Goal: Find specific page/section: Find specific page/section

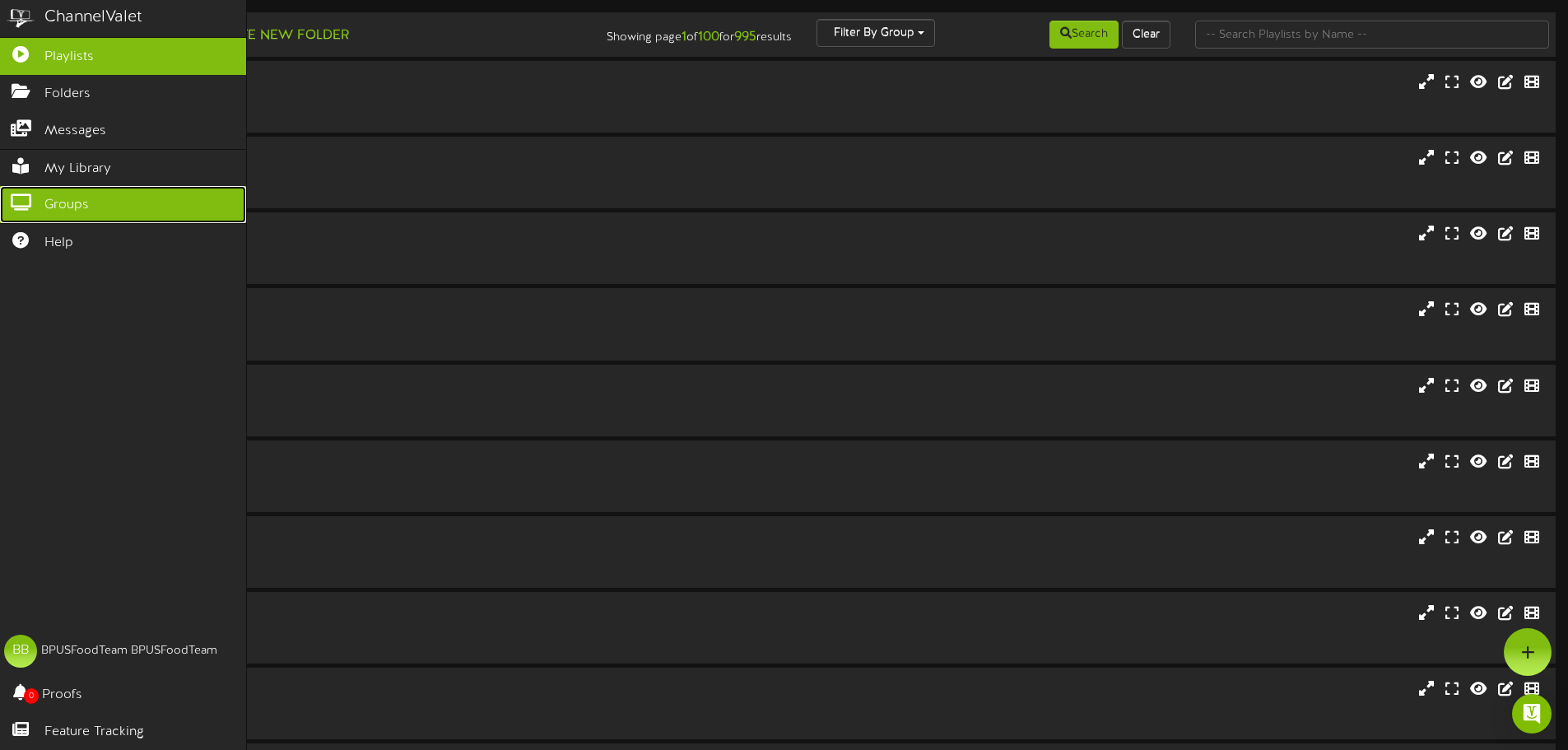
click at [23, 196] on icon at bounding box center [20, 201] width 41 height 12
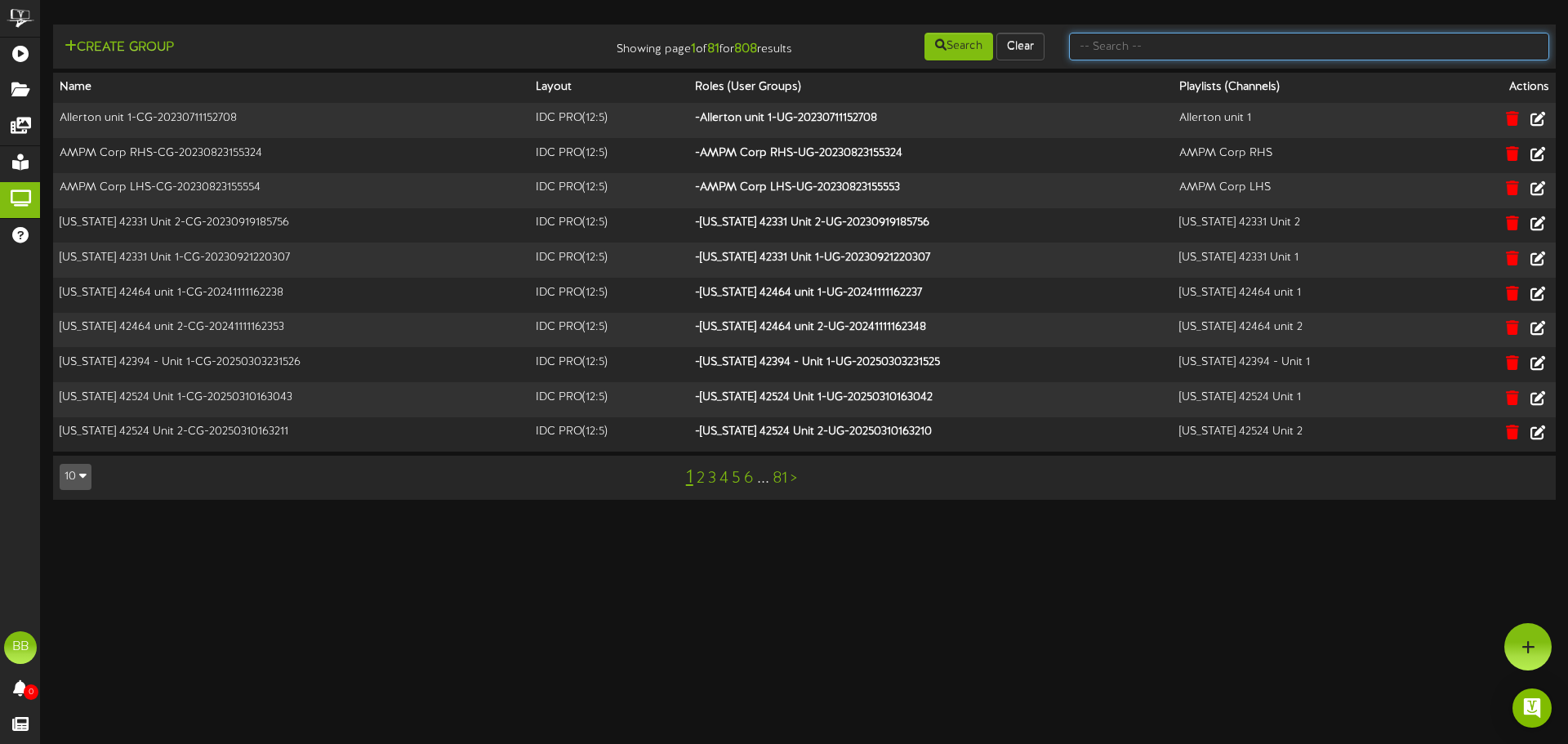
drag, startPoint x: 1317, startPoint y: 47, endPoint x: 1310, endPoint y: 42, distance: 8.6
click at [1313, 45] on input "text" at bounding box center [1310, 46] width 480 height 28
type input "tfc southern"
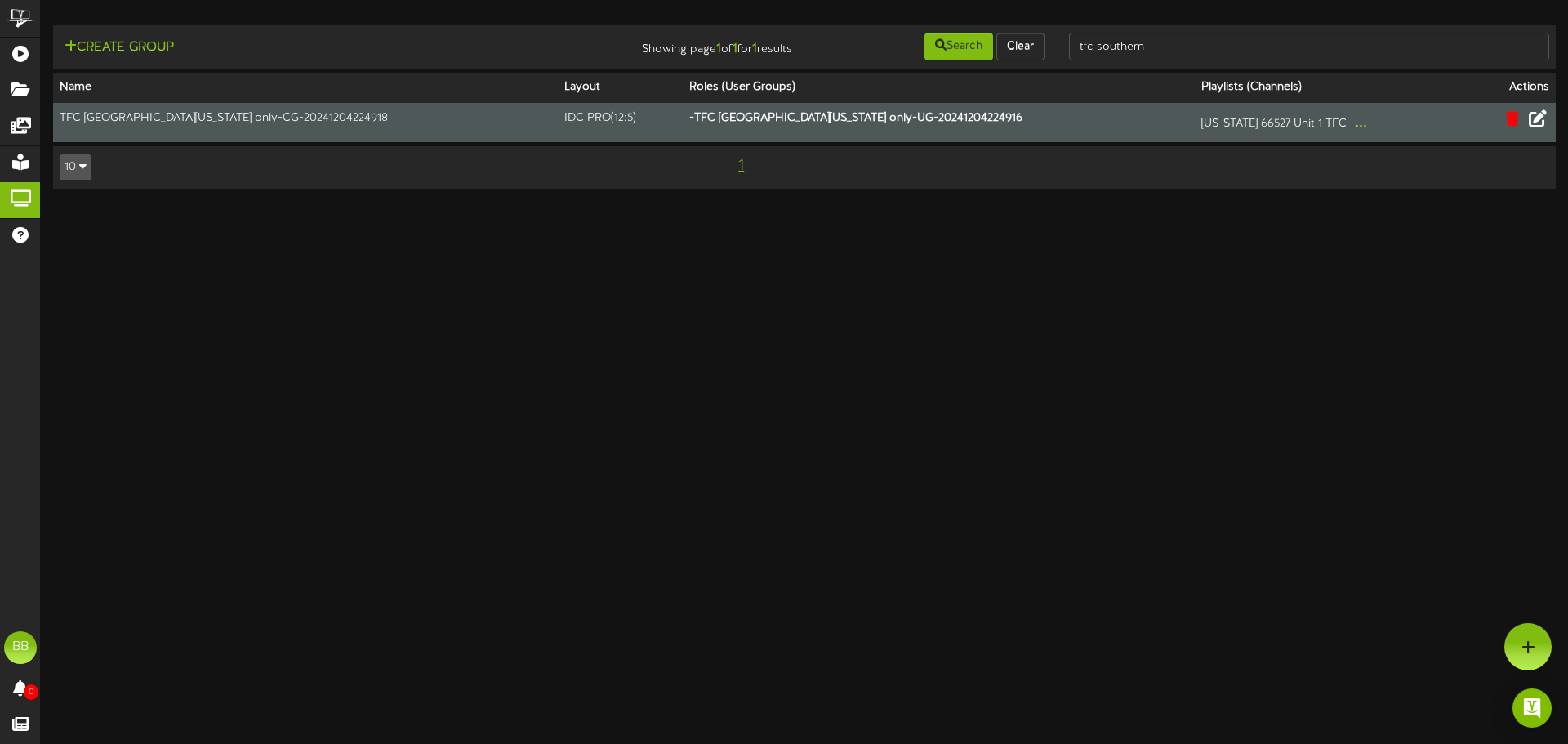
click at [1534, 120] on icon at bounding box center [1538, 118] width 18 height 18
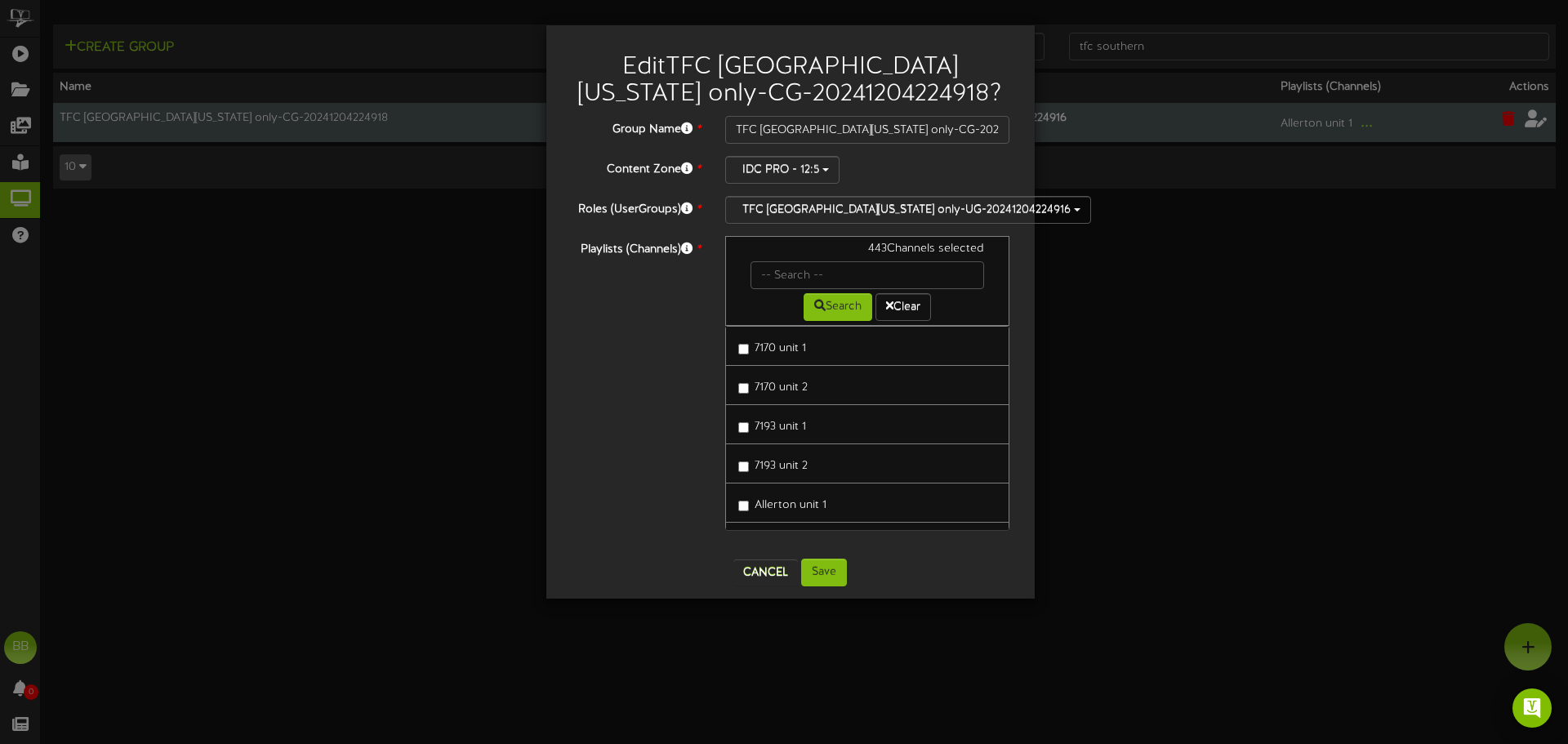
drag, startPoint x: 860, startPoint y: 447, endPoint x: 1004, endPoint y: 417, distance: 147.1
click at [1004, 424] on div "7170 unit 1 7170 unit 2 7193 unit 1 7193 unit 2 Allerton unit 1 AMPM Corp LHS" at bounding box center [867, 428] width 285 height 204
drag, startPoint x: 986, startPoint y: 252, endPoint x: 857, endPoint y: 260, distance: 129.2
click at [857, 260] on div "443 Channels selected" at bounding box center [868, 251] width 259 height 20
click at [862, 252] on div "443 Channels selected" at bounding box center [868, 251] width 259 height 20
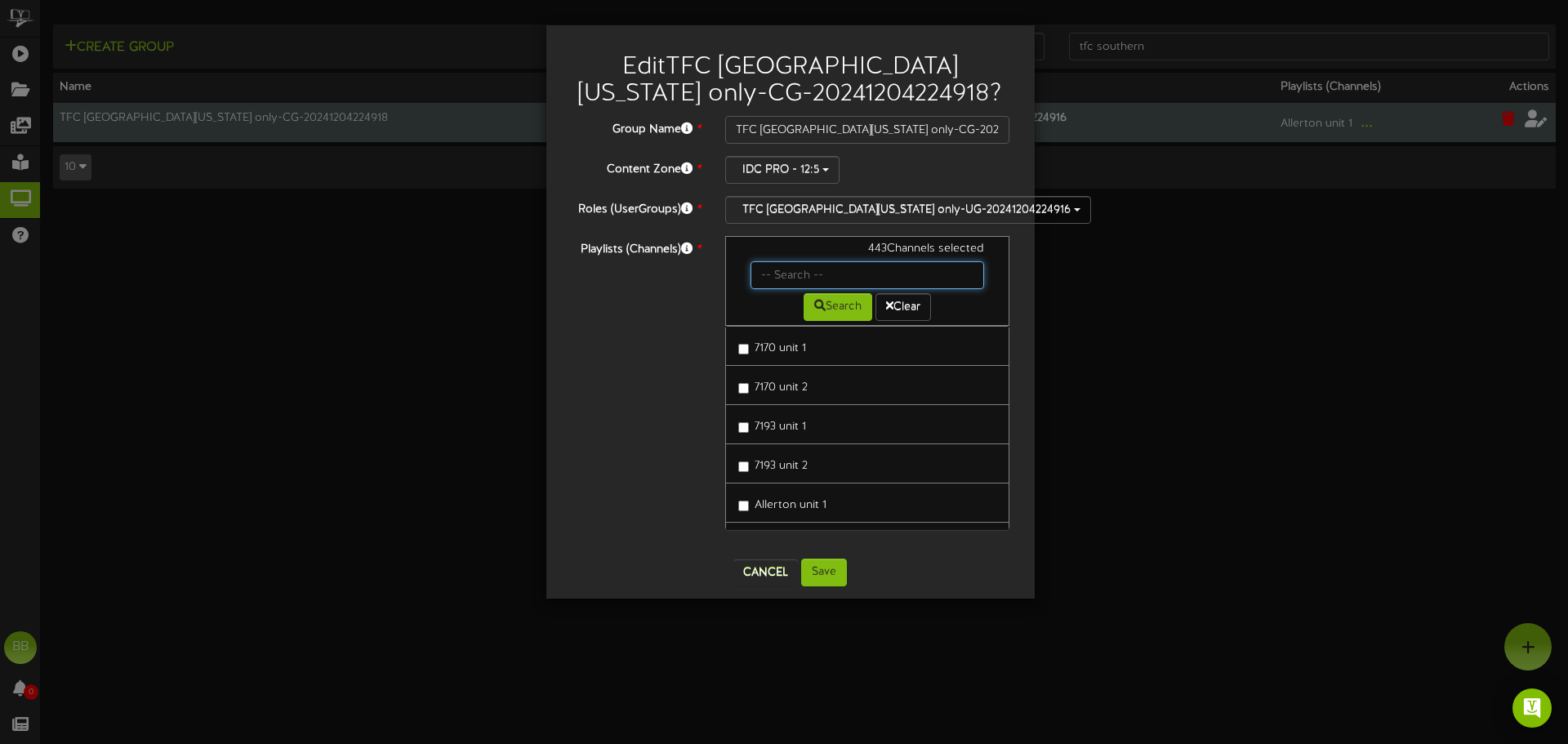
click at [811, 273] on input "text" at bounding box center [868, 275] width 235 height 28
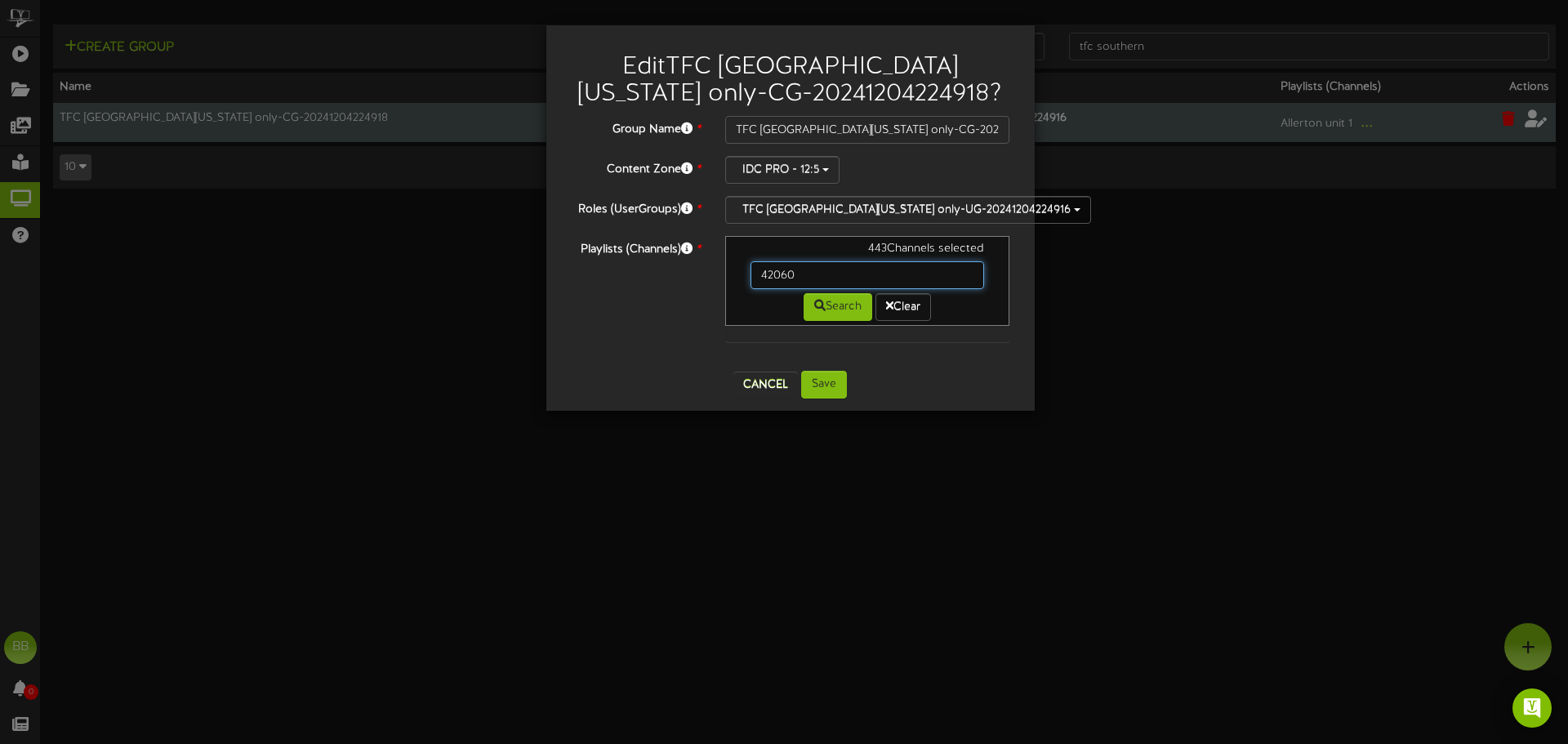
drag, startPoint x: 863, startPoint y: 273, endPoint x: 706, endPoint y: 273, distance: 157.0
click at [706, 273] on div "Playlists (Channels) * 443 Channels selected 42060 Search Clear" at bounding box center [791, 297] width 464 height 123
drag, startPoint x: 789, startPoint y: 277, endPoint x: 675, endPoint y: 275, distance: 114.0
click at [676, 275] on div "Playlists (Channels) * 443 Channels selected 42192 Search Clear" at bounding box center [791, 297] width 464 height 123
drag, startPoint x: 853, startPoint y: 273, endPoint x: 640, endPoint y: 281, distance: 213.2
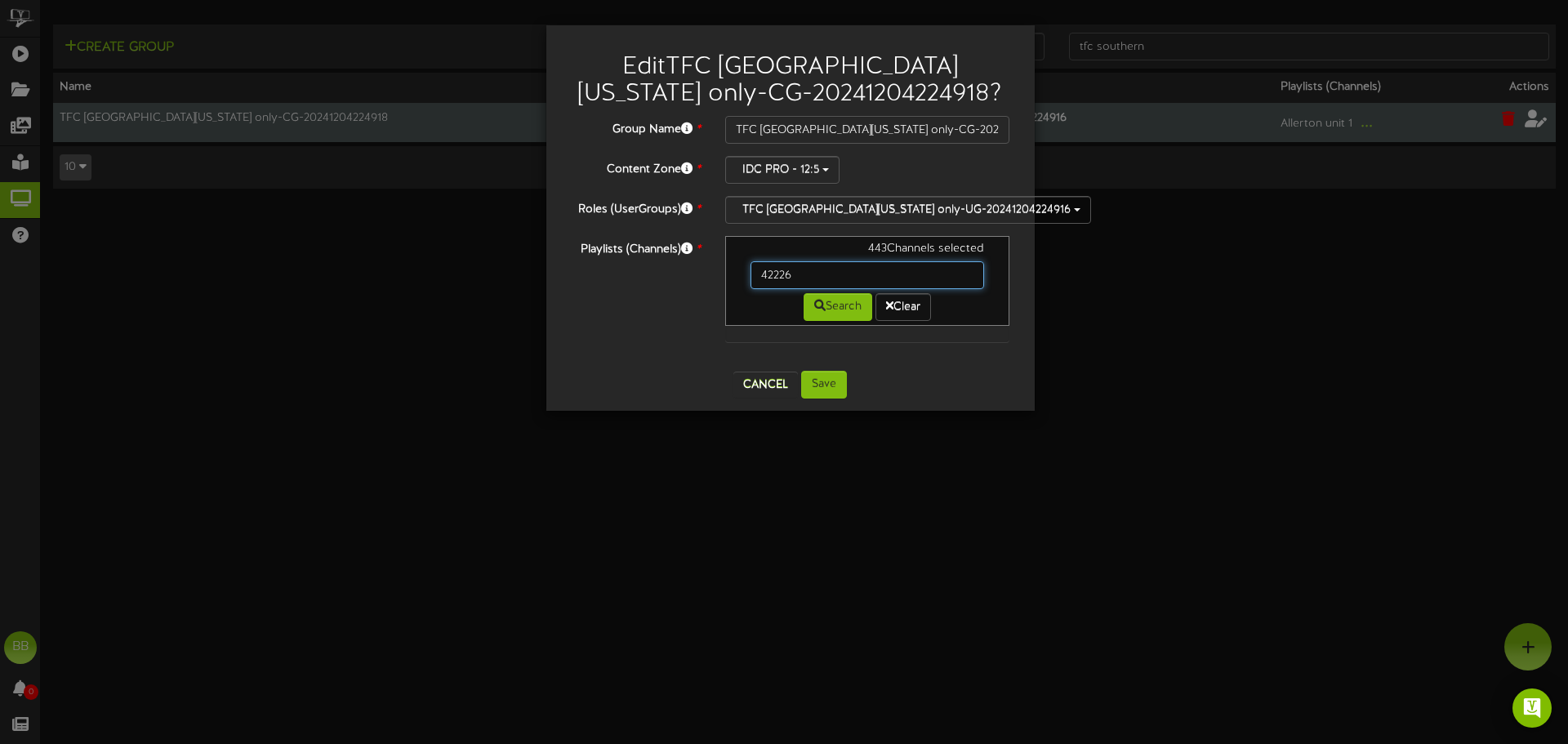
click at [646, 282] on div "Playlists (Channels) * 443 Channels selected 42226 Search Clear" at bounding box center [791, 297] width 464 height 123
drag, startPoint x: 821, startPoint y: 274, endPoint x: 616, endPoint y: 273, distance: 205.0
click at [616, 273] on div "Playlists (Channels) * 443 Channels selected 42271 Search Clear" at bounding box center [791, 297] width 464 height 123
type input "42328"
click at [922, 306] on button "Clear" at bounding box center [903, 308] width 55 height 28
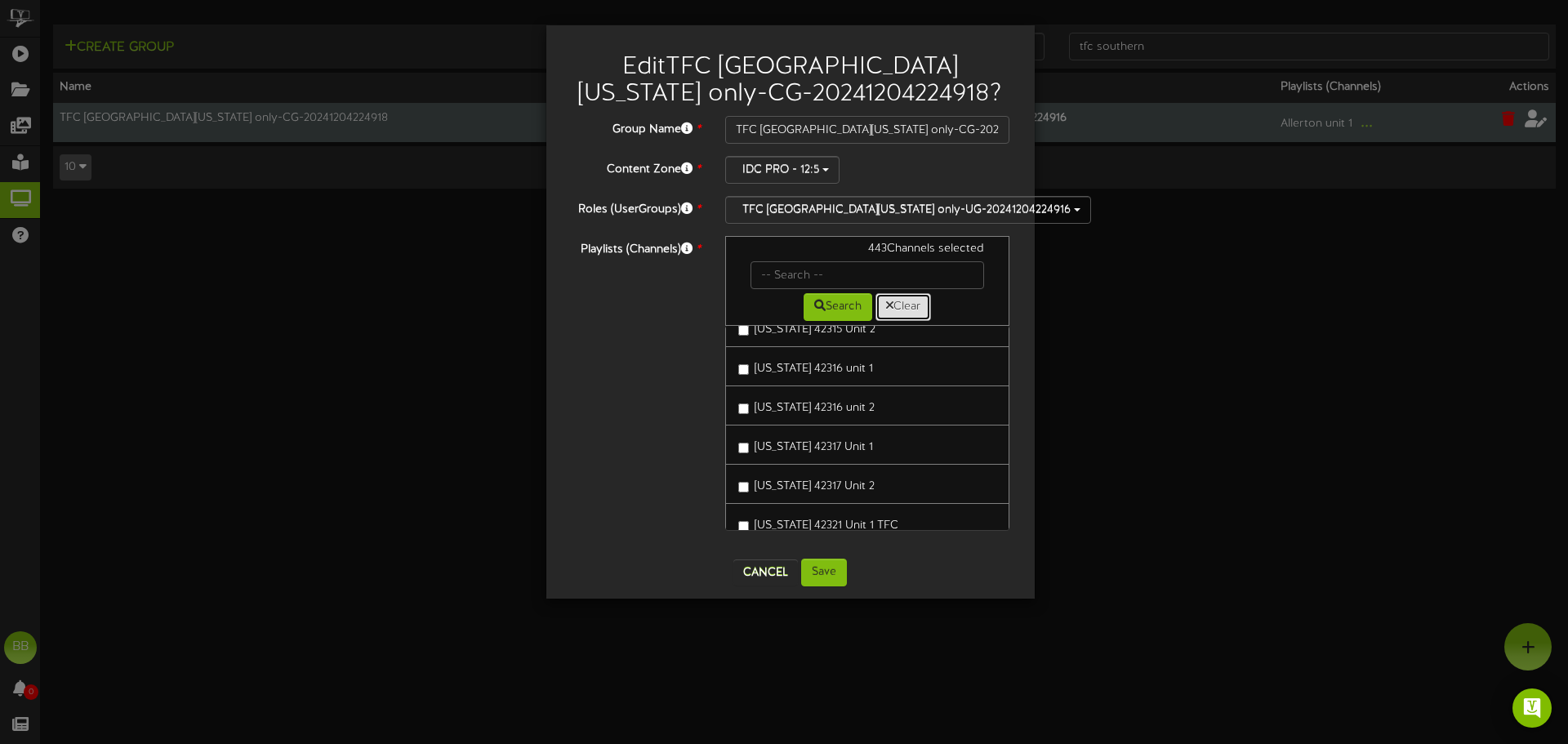
scroll to position [5230, 0]
click at [765, 575] on button "Cancel" at bounding box center [766, 573] width 65 height 26
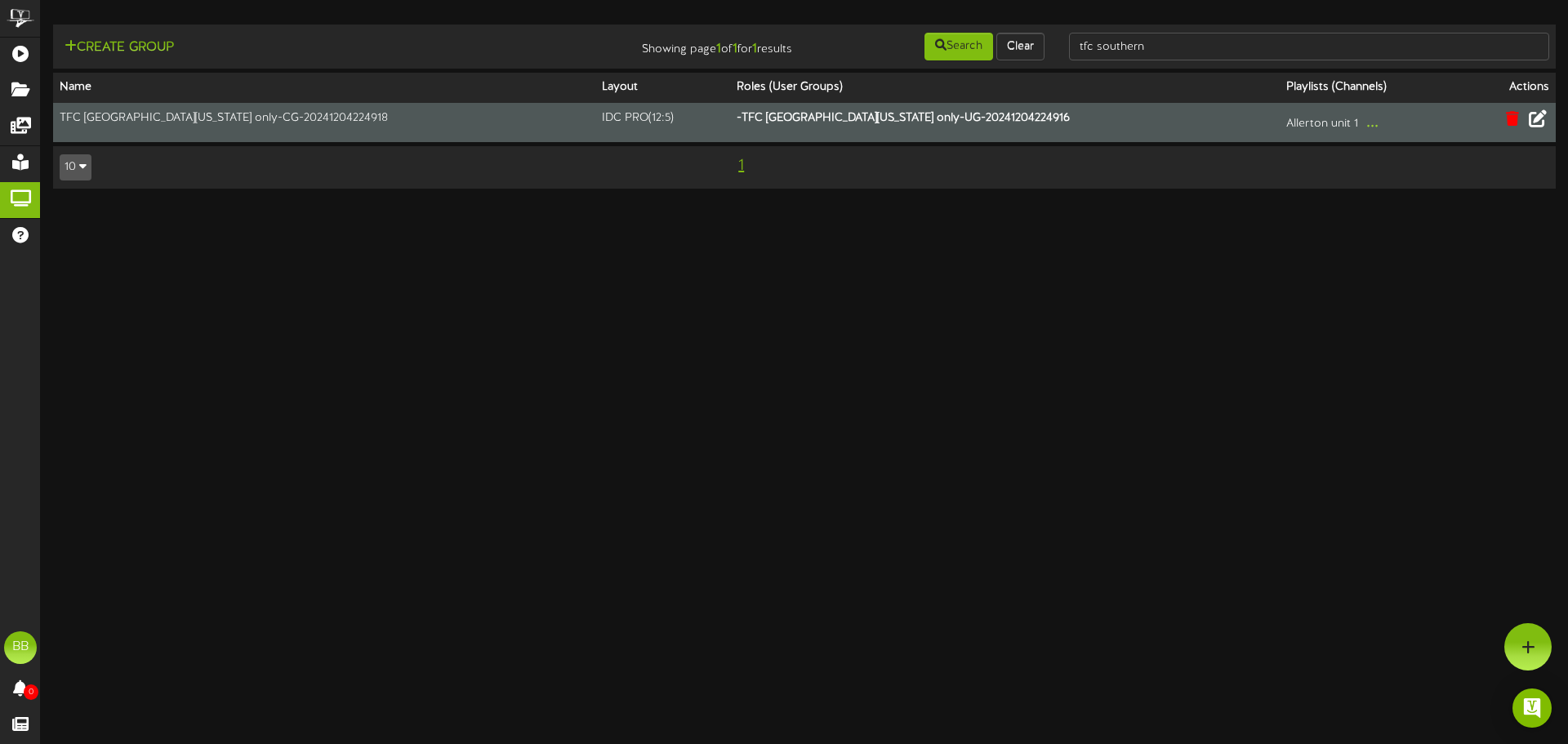
click at [1537, 124] on icon at bounding box center [1538, 118] width 18 height 18
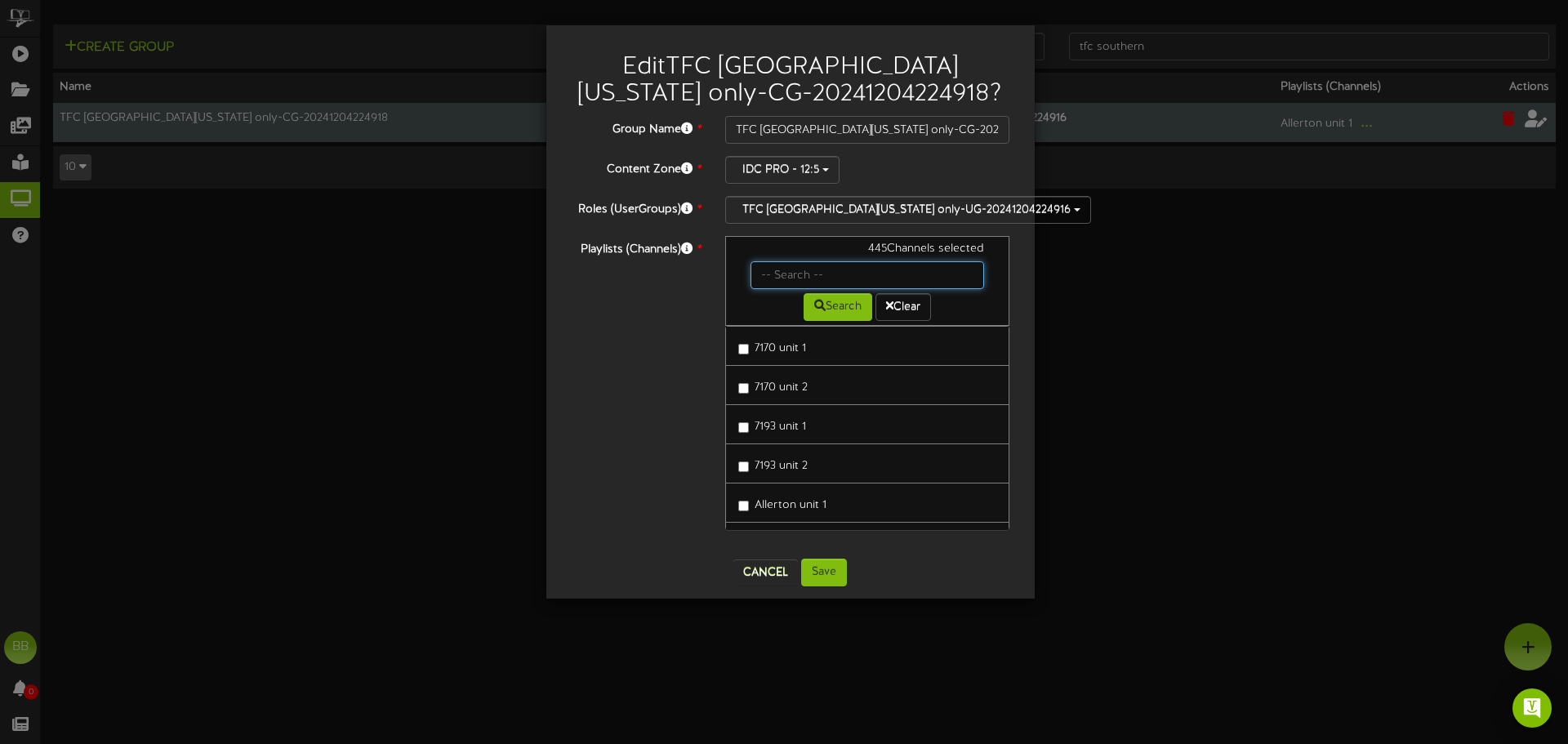
click at [905, 275] on input "text" at bounding box center [868, 275] width 235 height 28
type input "42060"
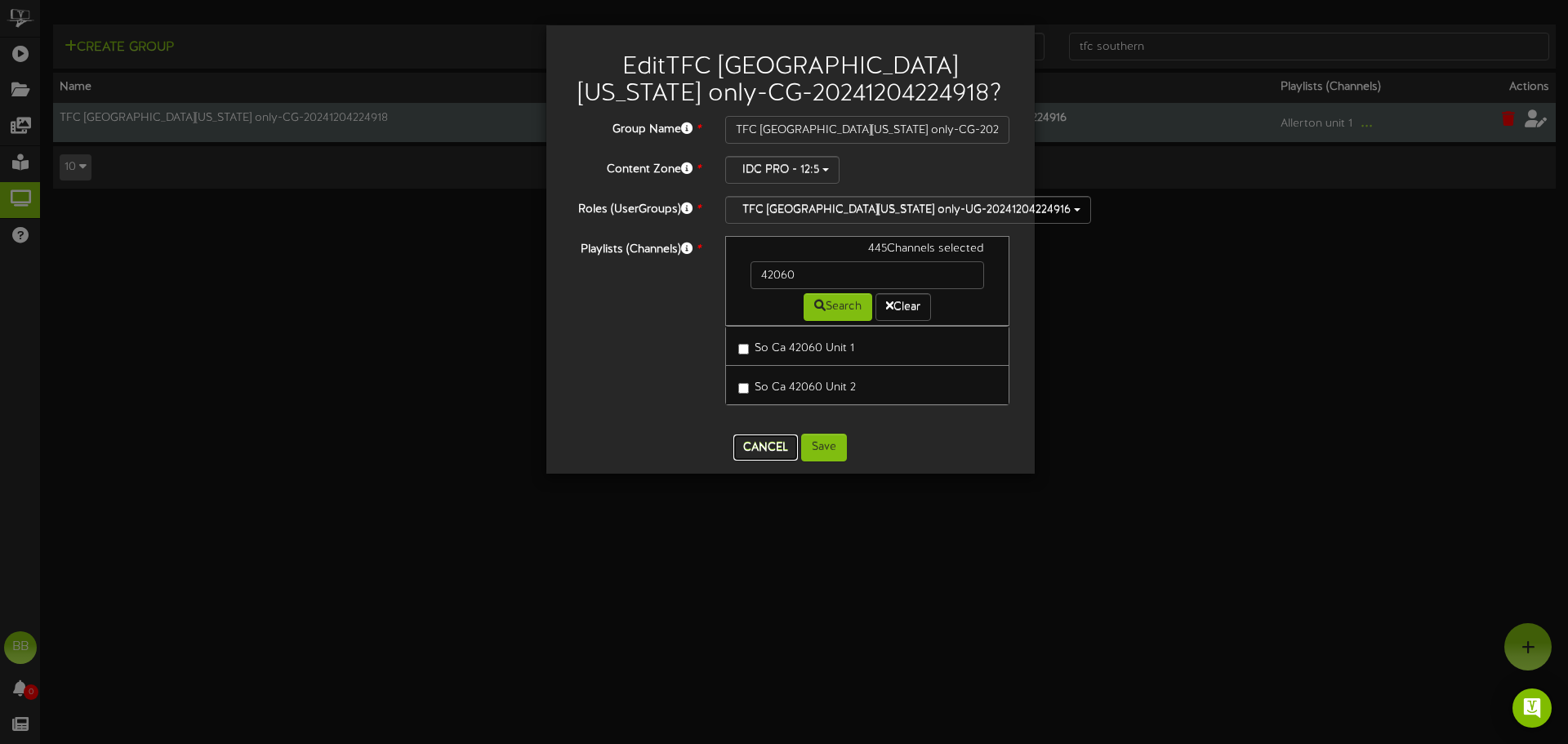
click at [773, 456] on button "Cancel" at bounding box center [766, 448] width 65 height 26
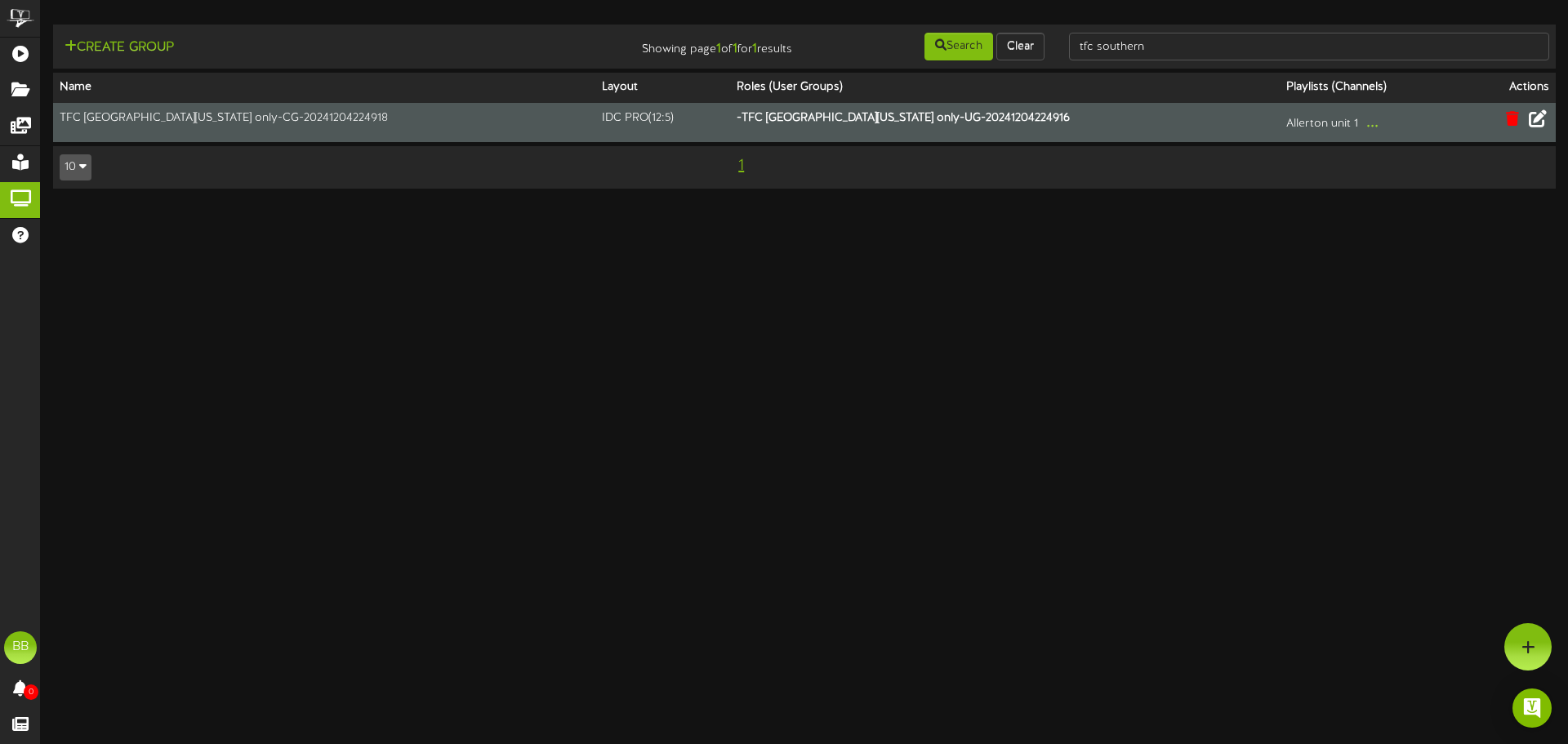
click at [1542, 122] on icon at bounding box center [1538, 118] width 18 height 18
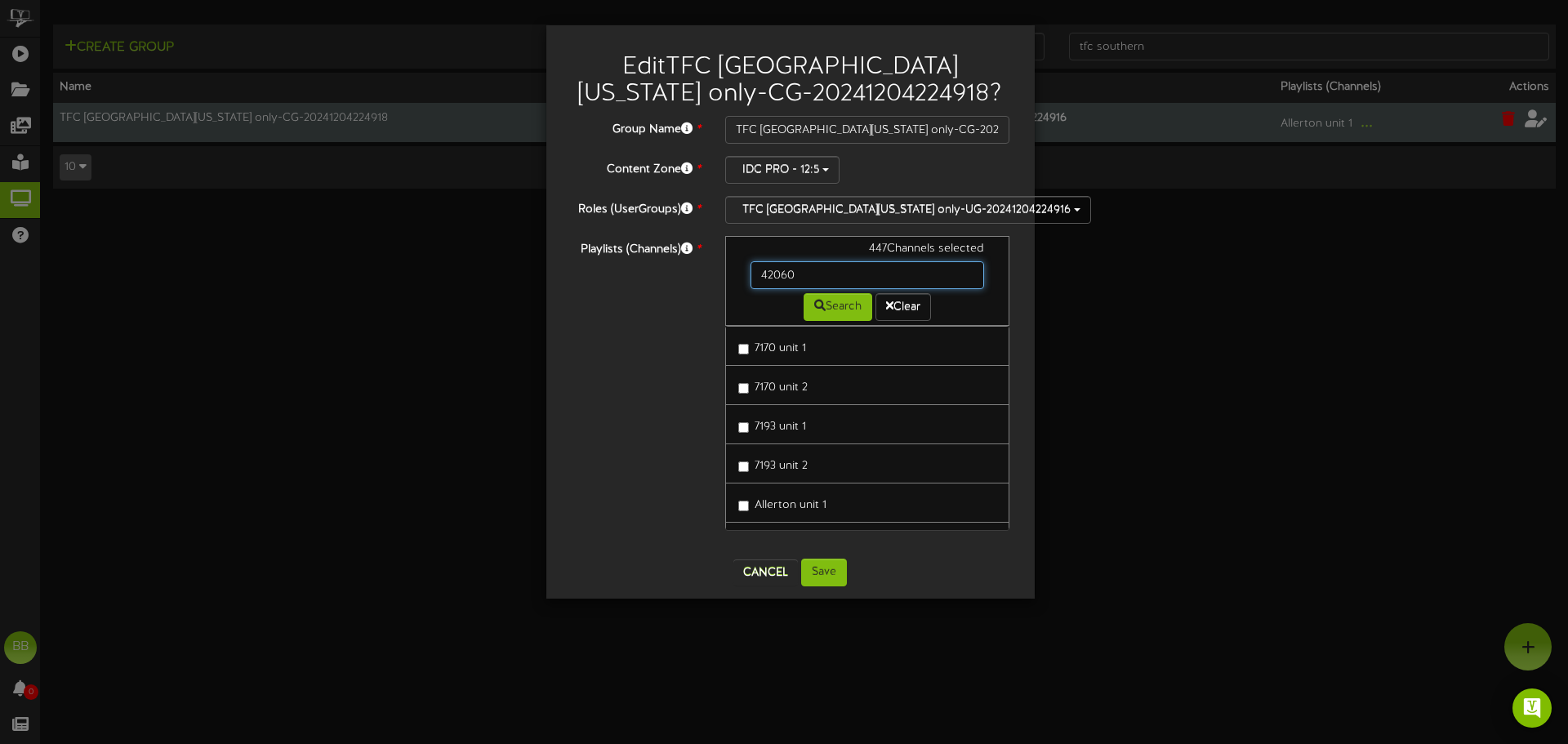
drag, startPoint x: 884, startPoint y: 266, endPoint x: 625, endPoint y: 273, distance: 259.1
click at [659, 268] on div "Playlists (Channels) * 447 Channels selected 42060 Search Clear 7170 unit 1 717…" at bounding box center [791, 391] width 464 height 310
type input "42192"
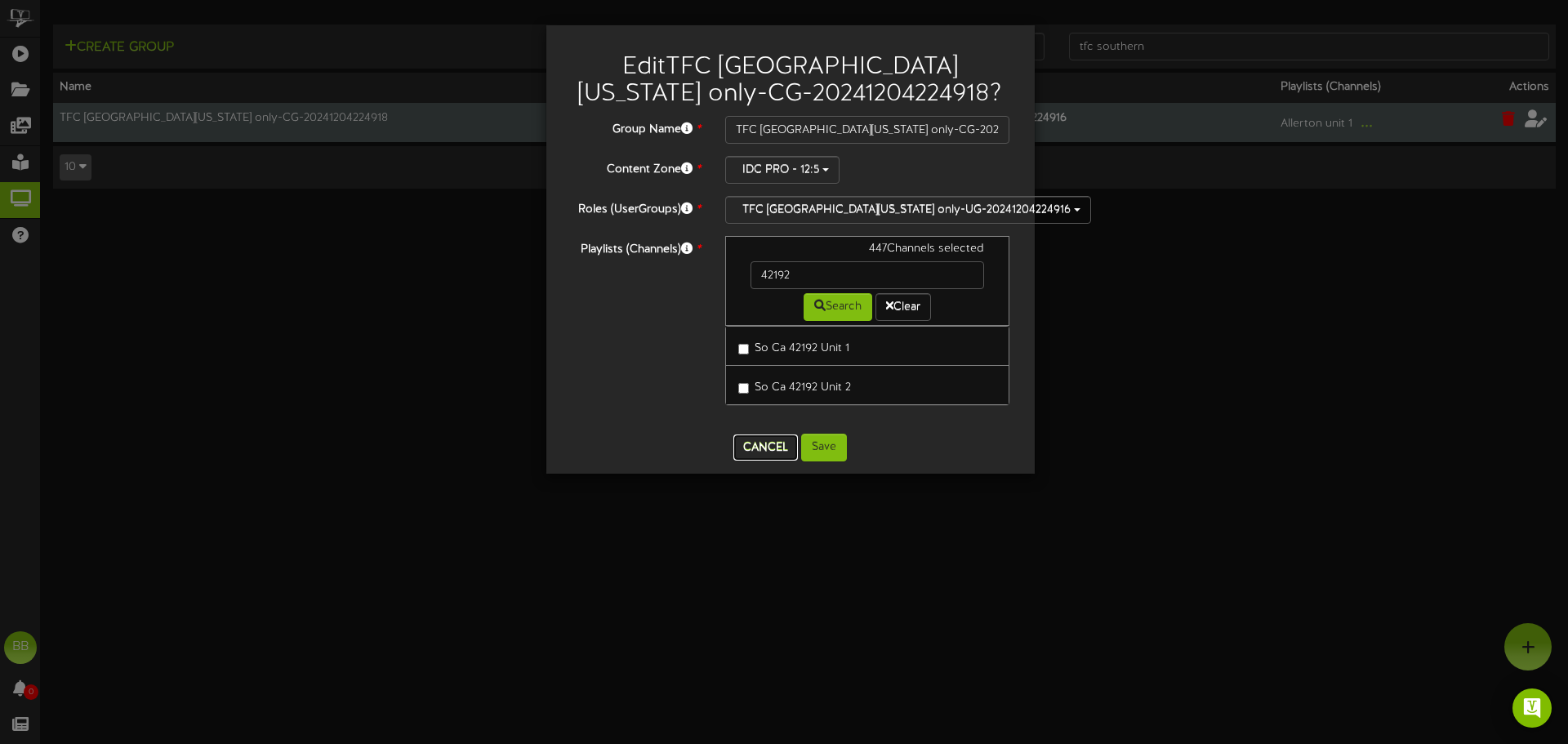
click at [757, 457] on button "Cancel" at bounding box center [766, 448] width 65 height 26
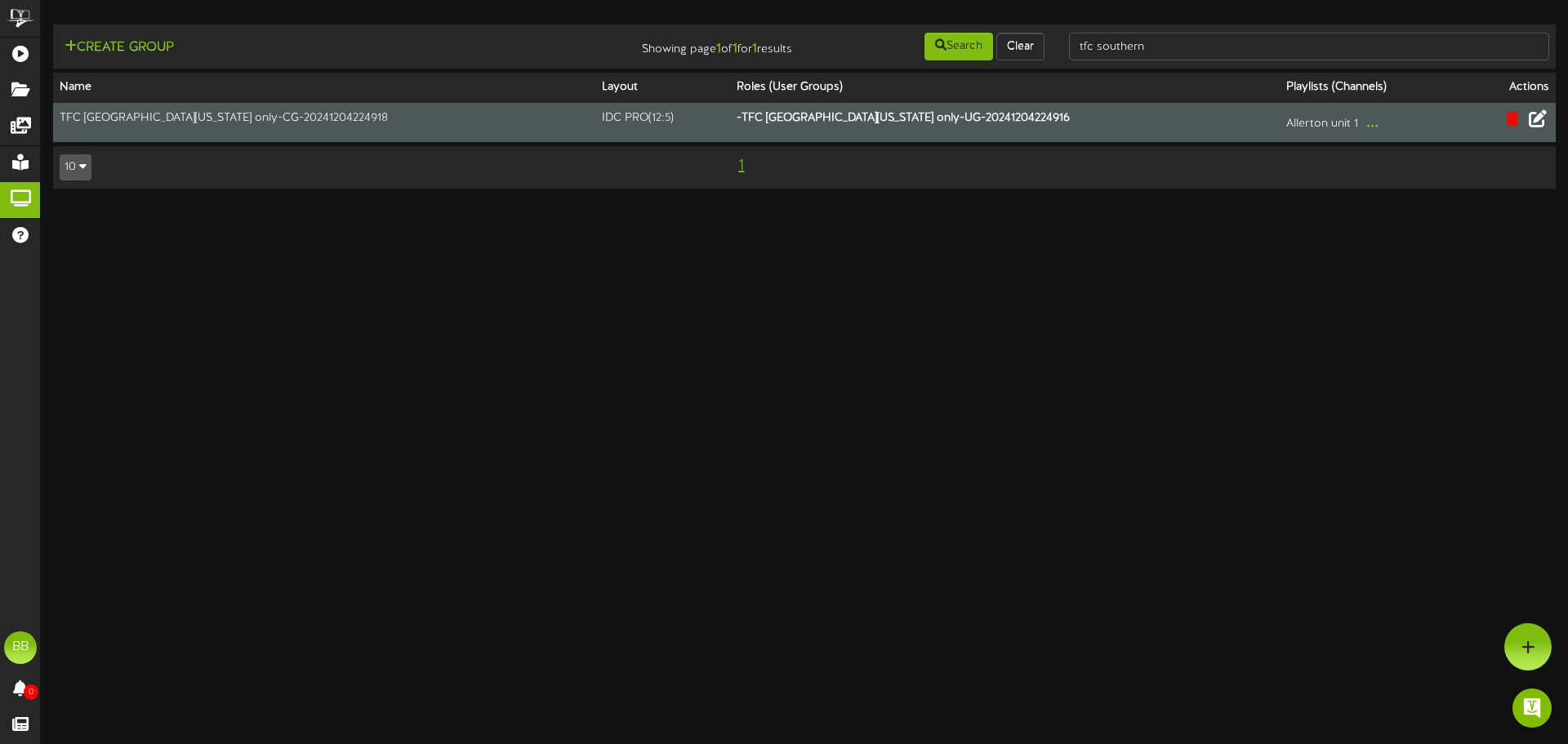
click at [1537, 118] on icon at bounding box center [1538, 118] width 18 height 18
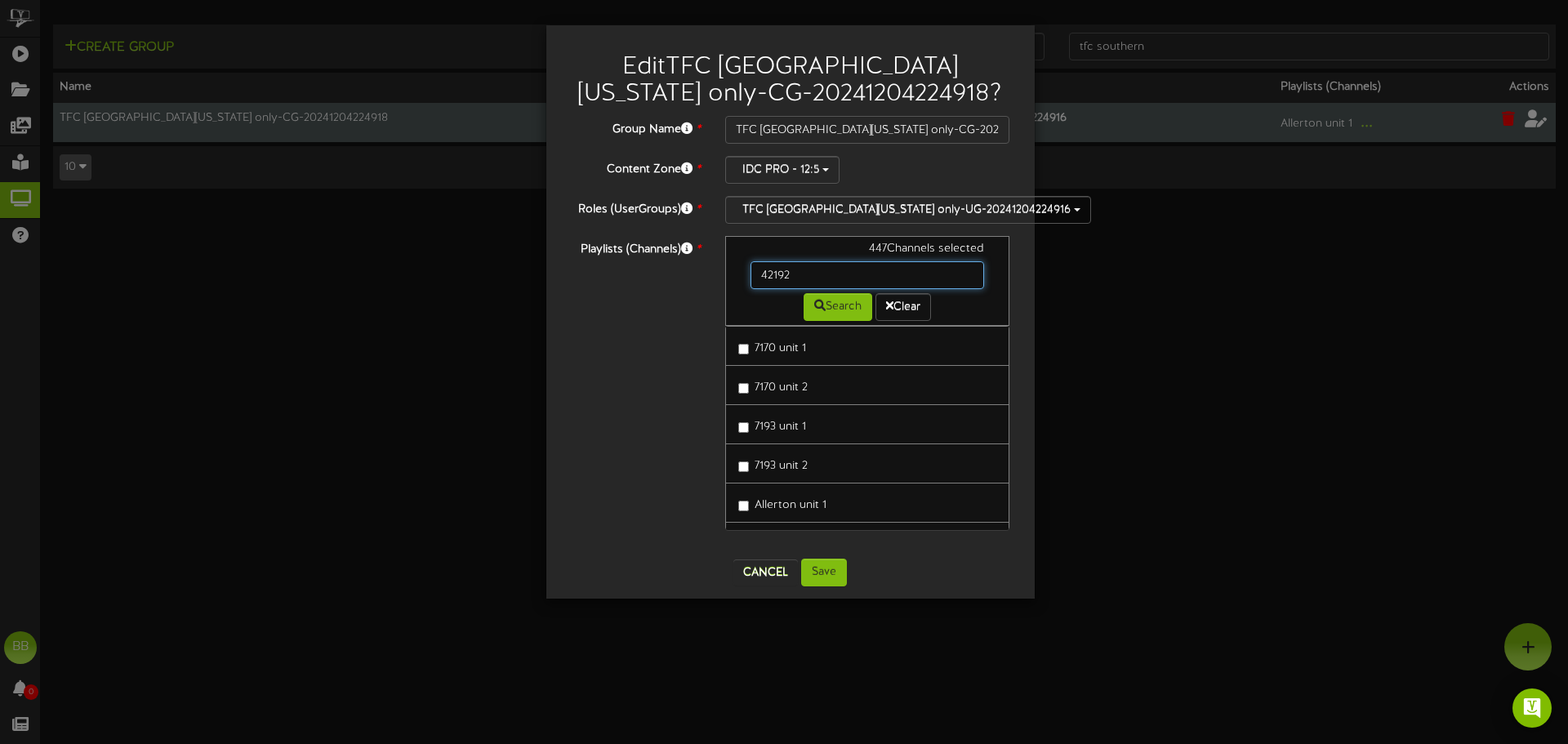
drag, startPoint x: 818, startPoint y: 270, endPoint x: 683, endPoint y: 259, distance: 135.4
click at [683, 259] on div "Playlists (Channels) * 447 Channels selected 42192 Search Clear 7170 unit 1 717…" at bounding box center [791, 391] width 464 height 310
type input "42226"
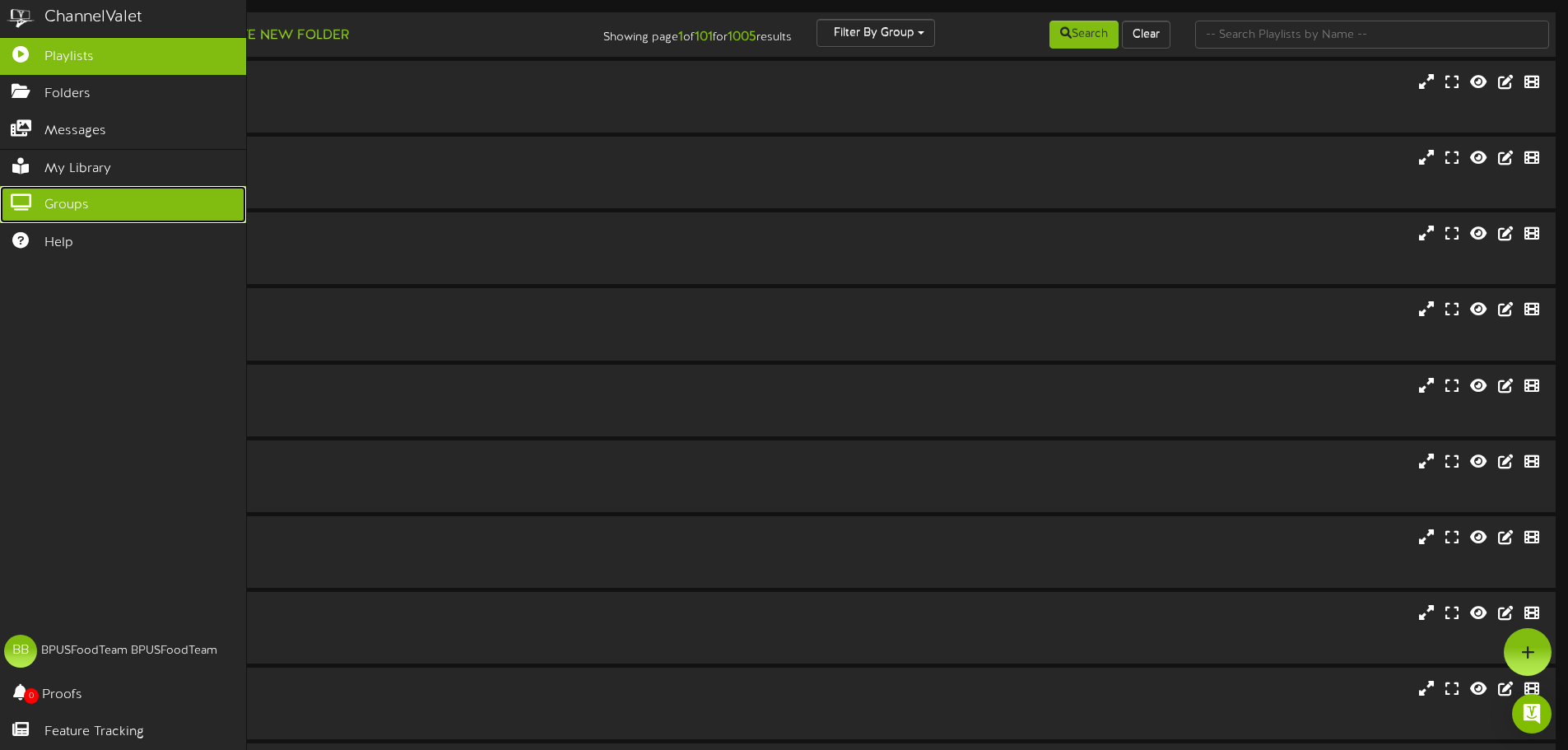
click at [19, 199] on icon at bounding box center [20, 201] width 41 height 12
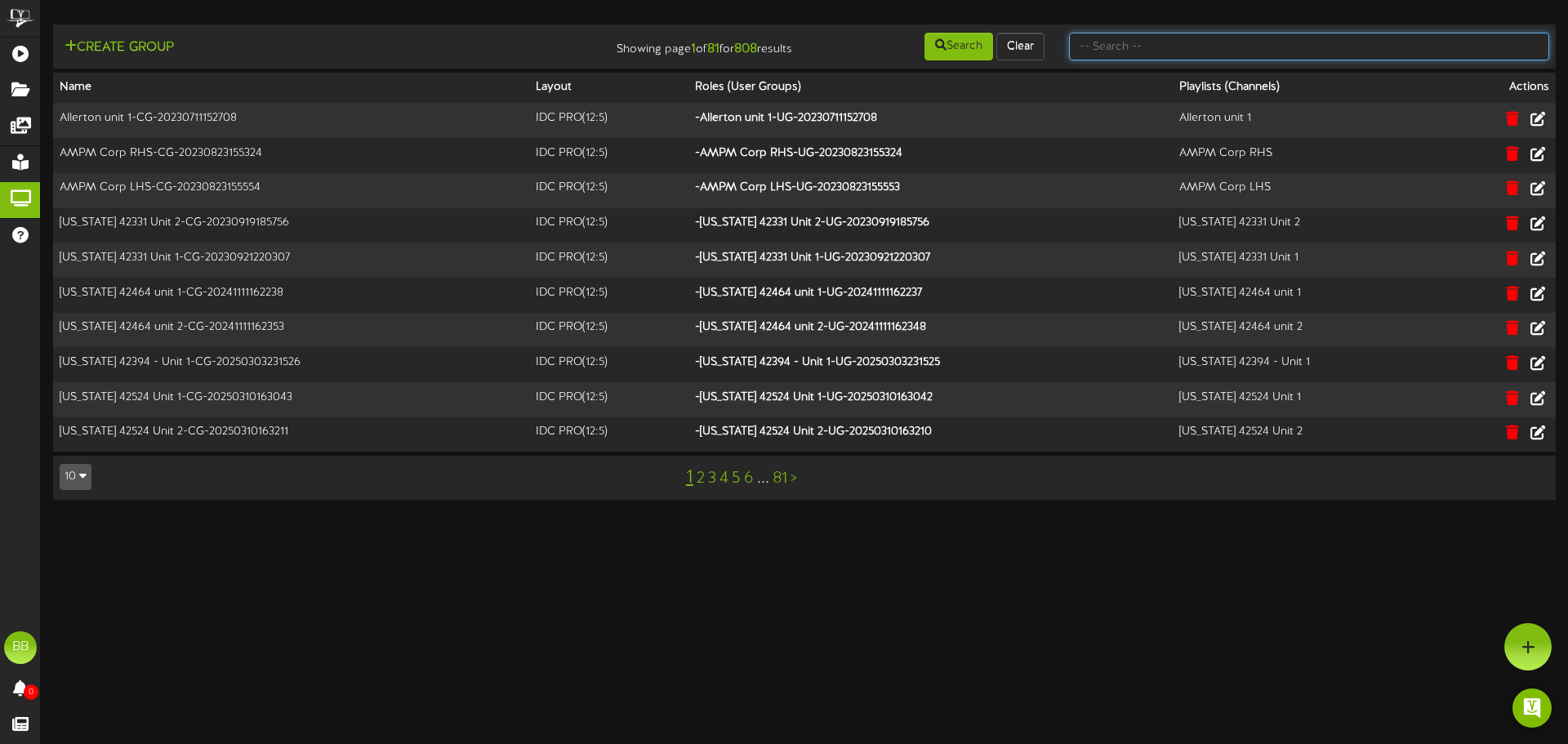
click at [1256, 44] on input "text" at bounding box center [1310, 46] width 480 height 28
type input "tfc southern"
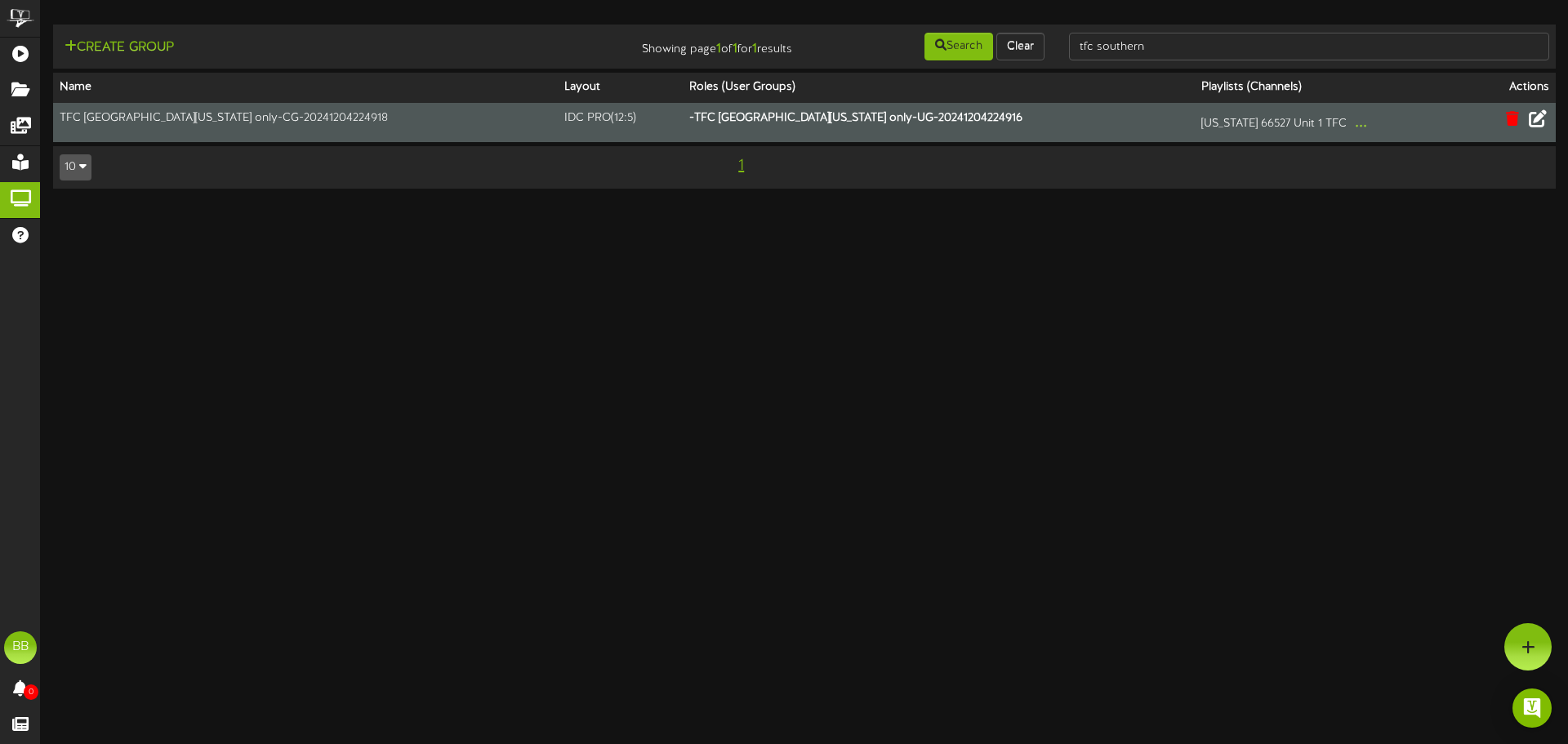
click at [1542, 117] on icon at bounding box center [1538, 118] width 18 height 18
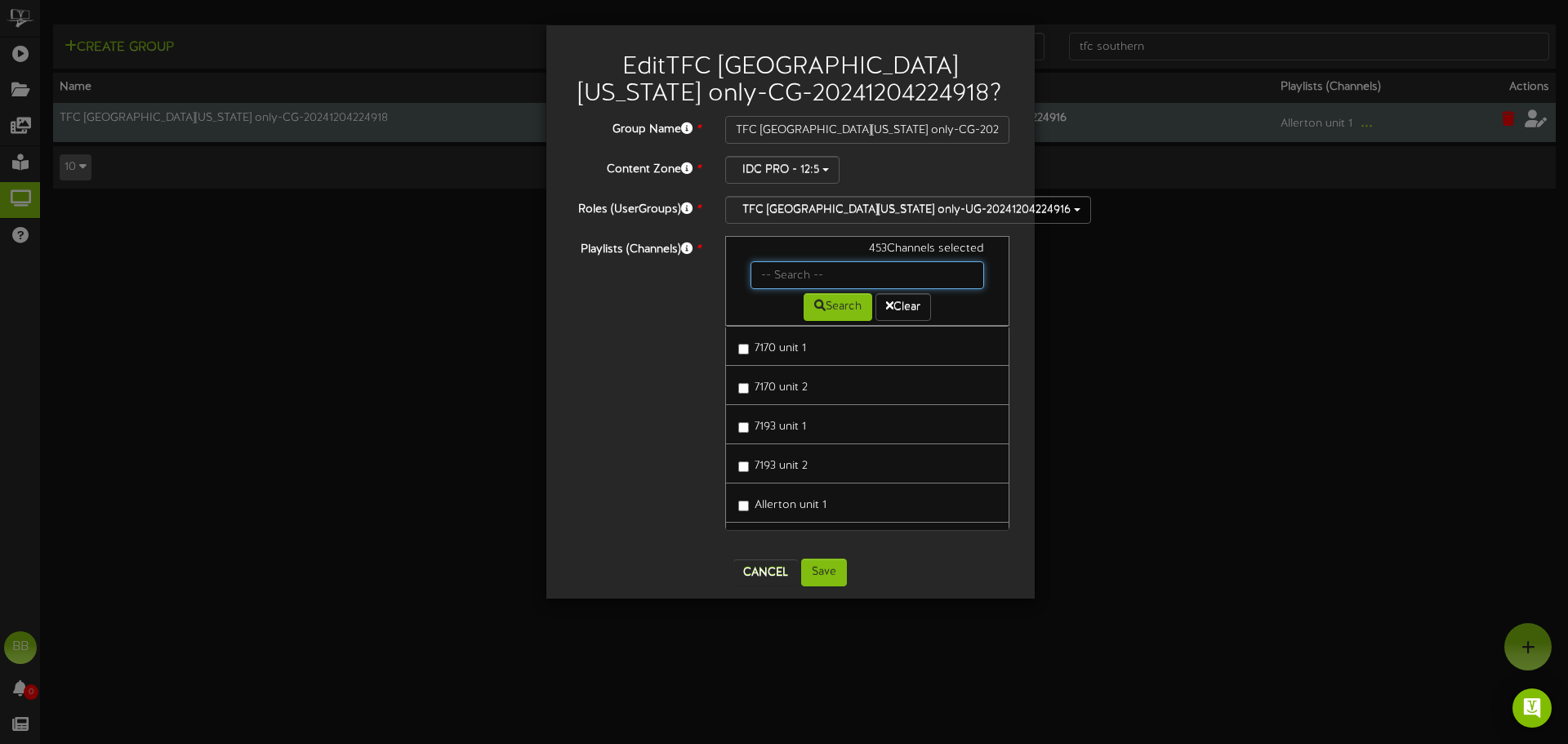
click at [836, 269] on input "text" at bounding box center [868, 275] width 235 height 28
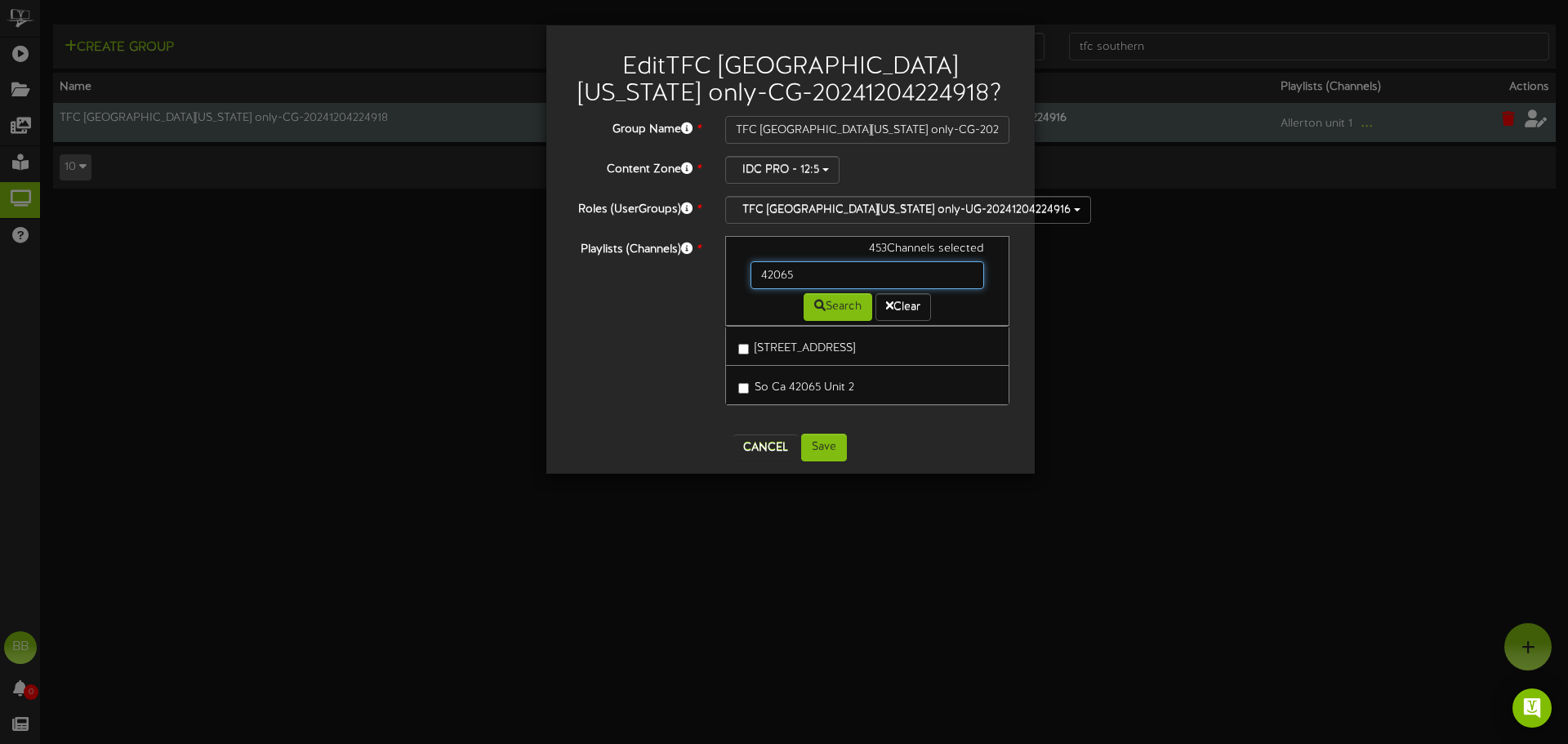
drag, startPoint x: 836, startPoint y: 269, endPoint x: 587, endPoint y: 258, distance: 249.2
click at [587, 258] on div "Playlists (Channels) * 453 Channels selected 42065 Search Clear So Ca 42065 Uni…" at bounding box center [791, 329] width 464 height 186
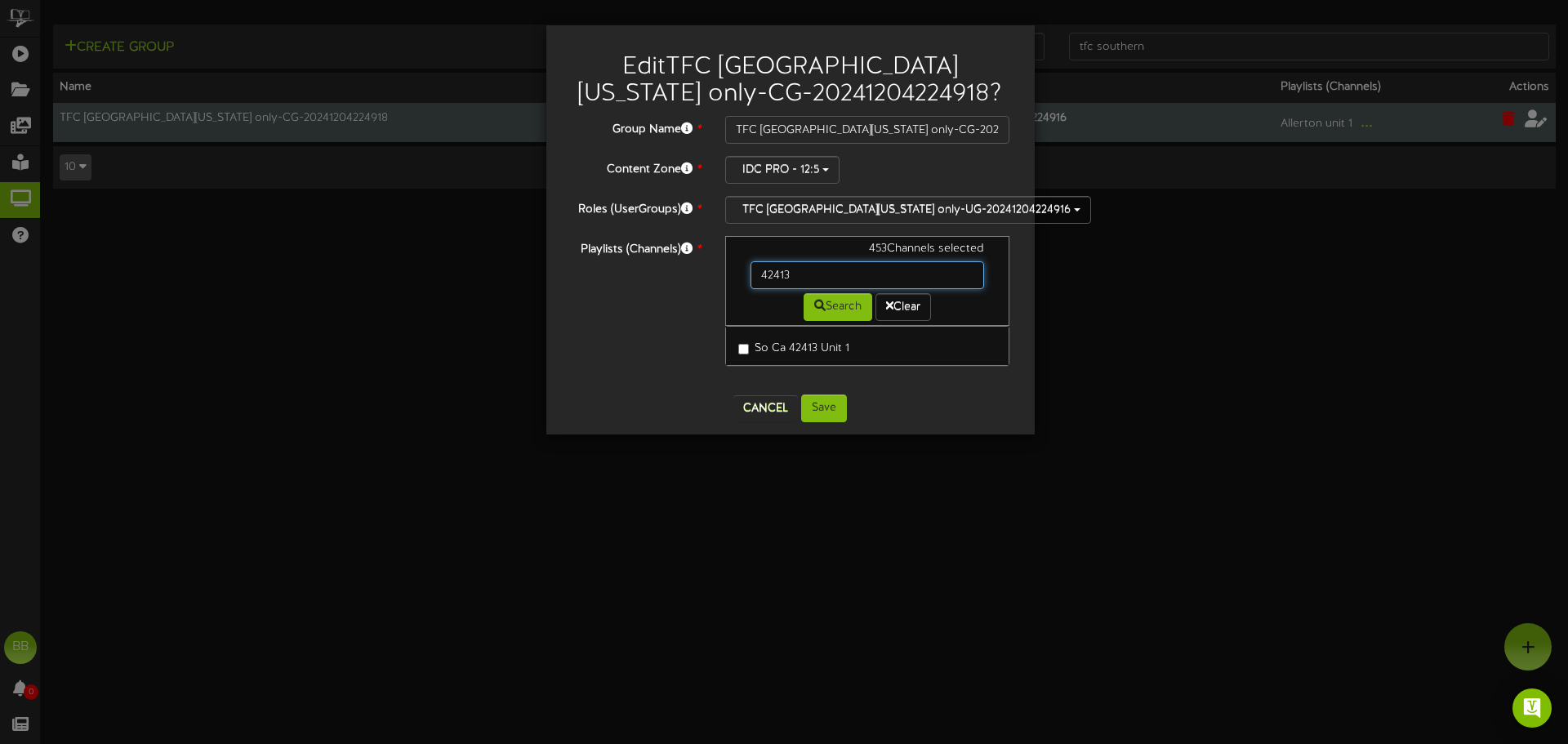
drag, startPoint x: 835, startPoint y: 275, endPoint x: 660, endPoint y: 259, distance: 175.7
click at [660, 259] on div "Playlists (Channels) * 453 Channels selected 42413 Search Clear So Ca 42413 Uni…" at bounding box center [791, 308] width 464 height 146
click at [832, 269] on input "42413" at bounding box center [868, 275] width 235 height 28
drag, startPoint x: 830, startPoint y: 274, endPoint x: 643, endPoint y: 271, distance: 187.0
click at [643, 271] on div "Playlists (Channels) * 453 Channels selected 42413 Search Clear So Ca 42413 Uni…" at bounding box center [791, 308] width 464 height 146
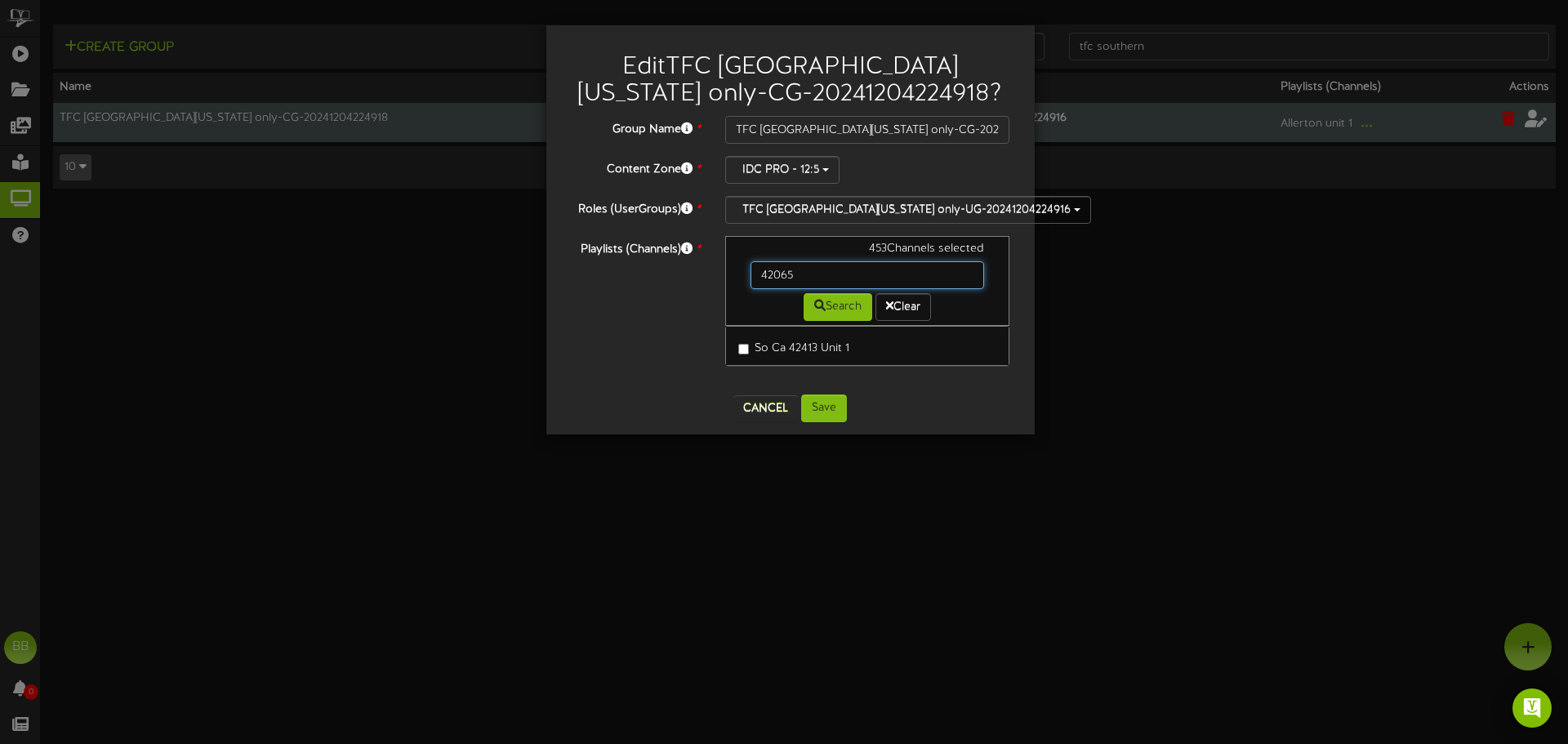
type input "42065"
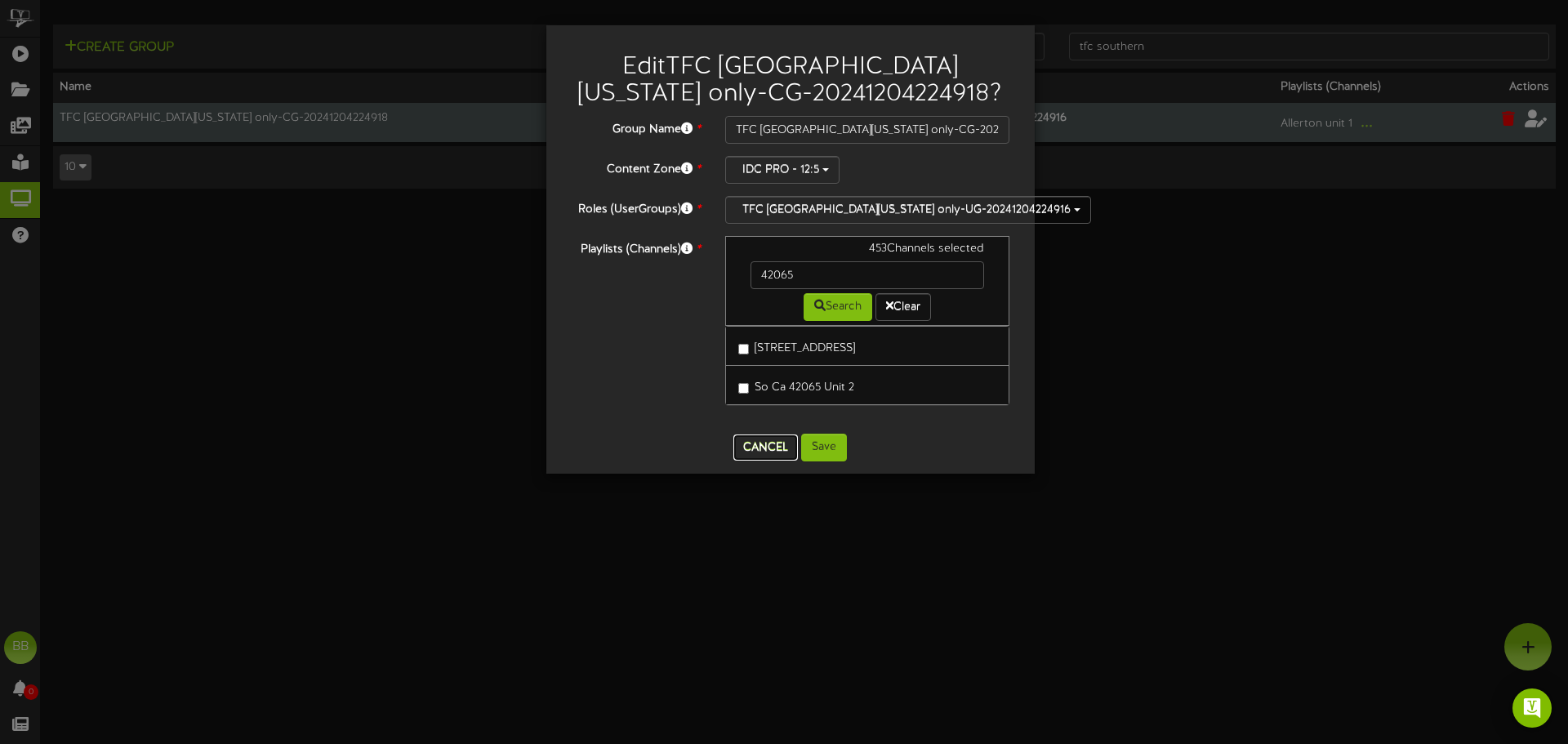
click at [765, 443] on button "Cancel" at bounding box center [766, 448] width 65 height 26
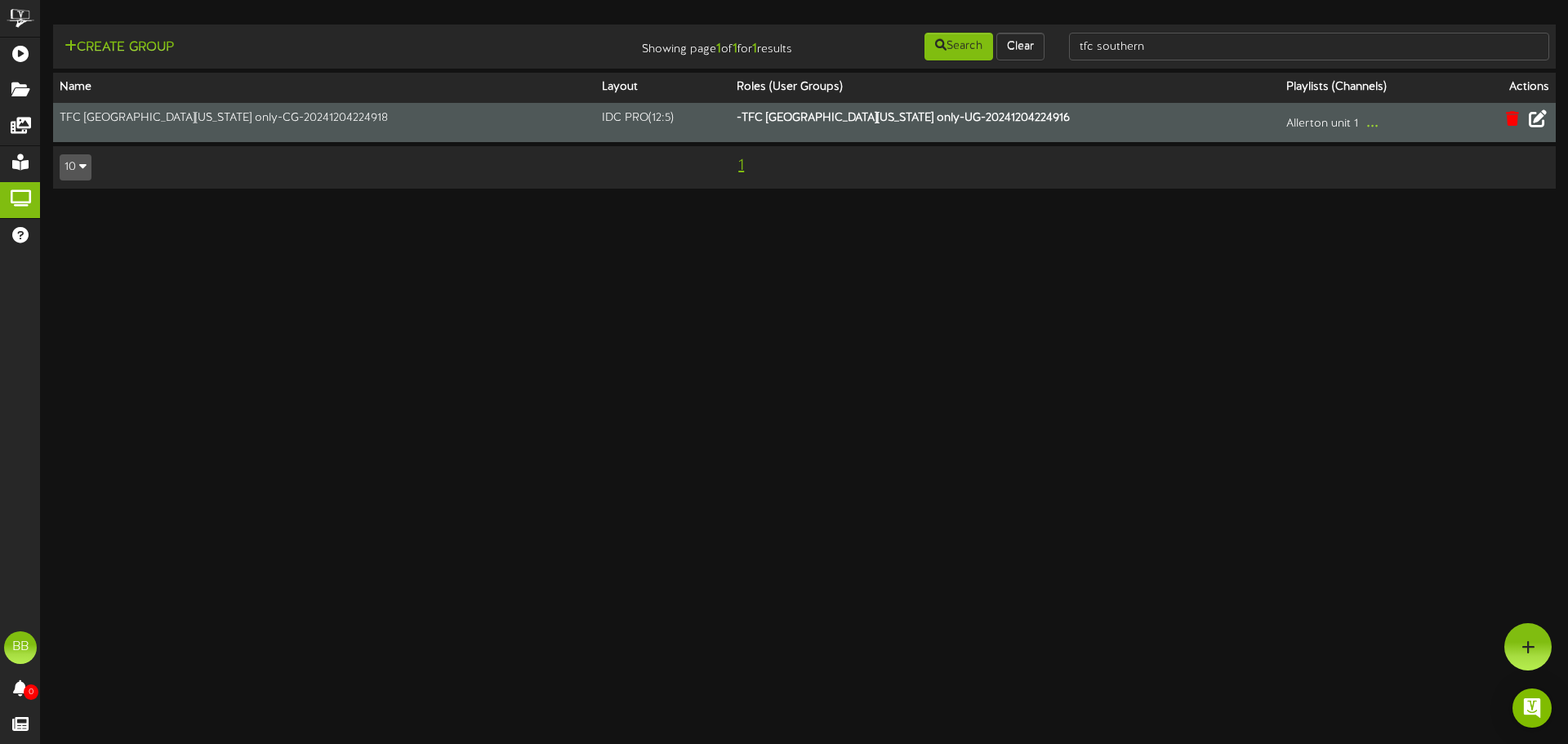
click at [1539, 120] on icon at bounding box center [1538, 118] width 18 height 18
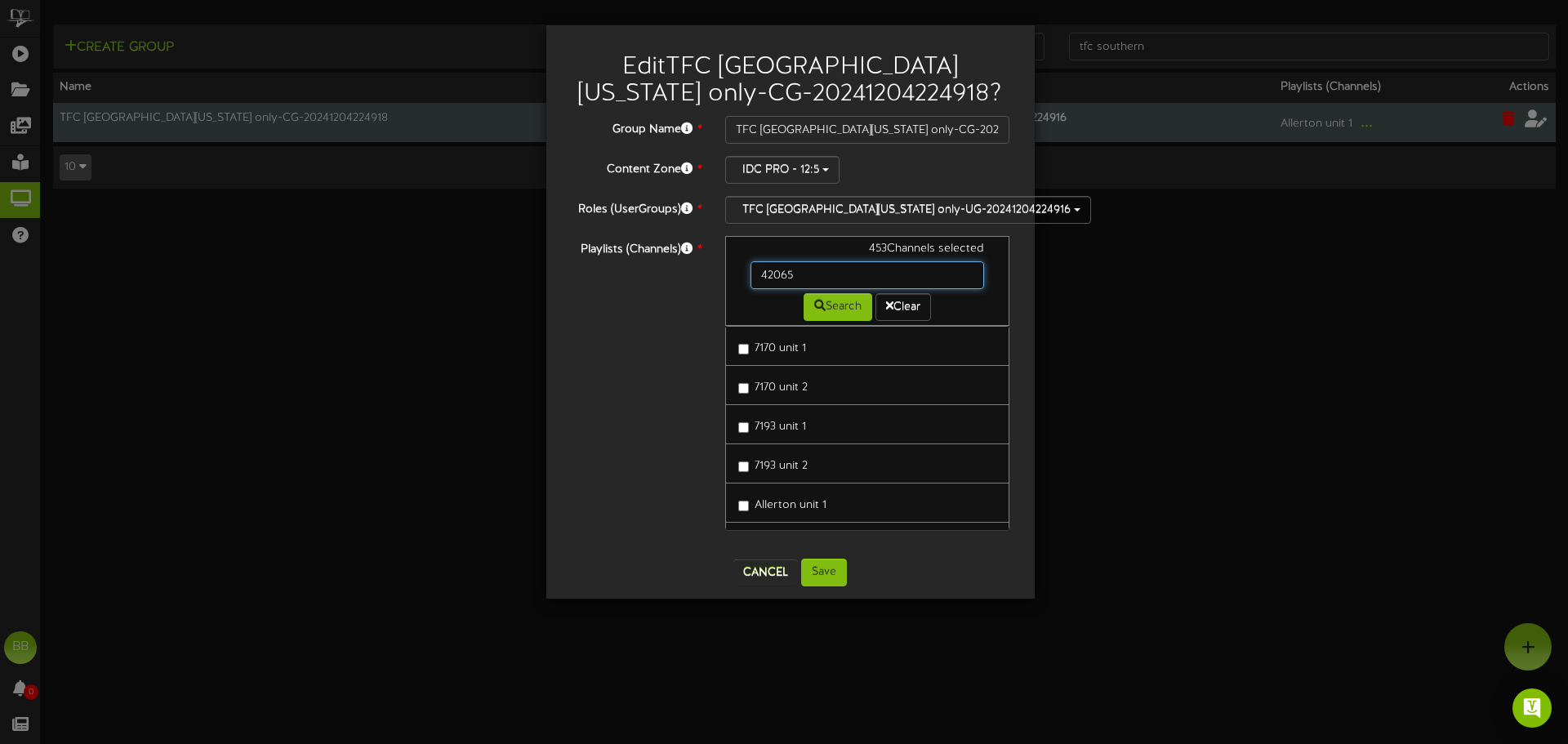
drag, startPoint x: 814, startPoint y: 273, endPoint x: 594, endPoint y: 276, distance: 220.0
click at [594, 276] on div "Playlists (Channels) * 453 Channels selected 42065 Search Clear 7170 unit 1 717…" at bounding box center [791, 391] width 464 height 310
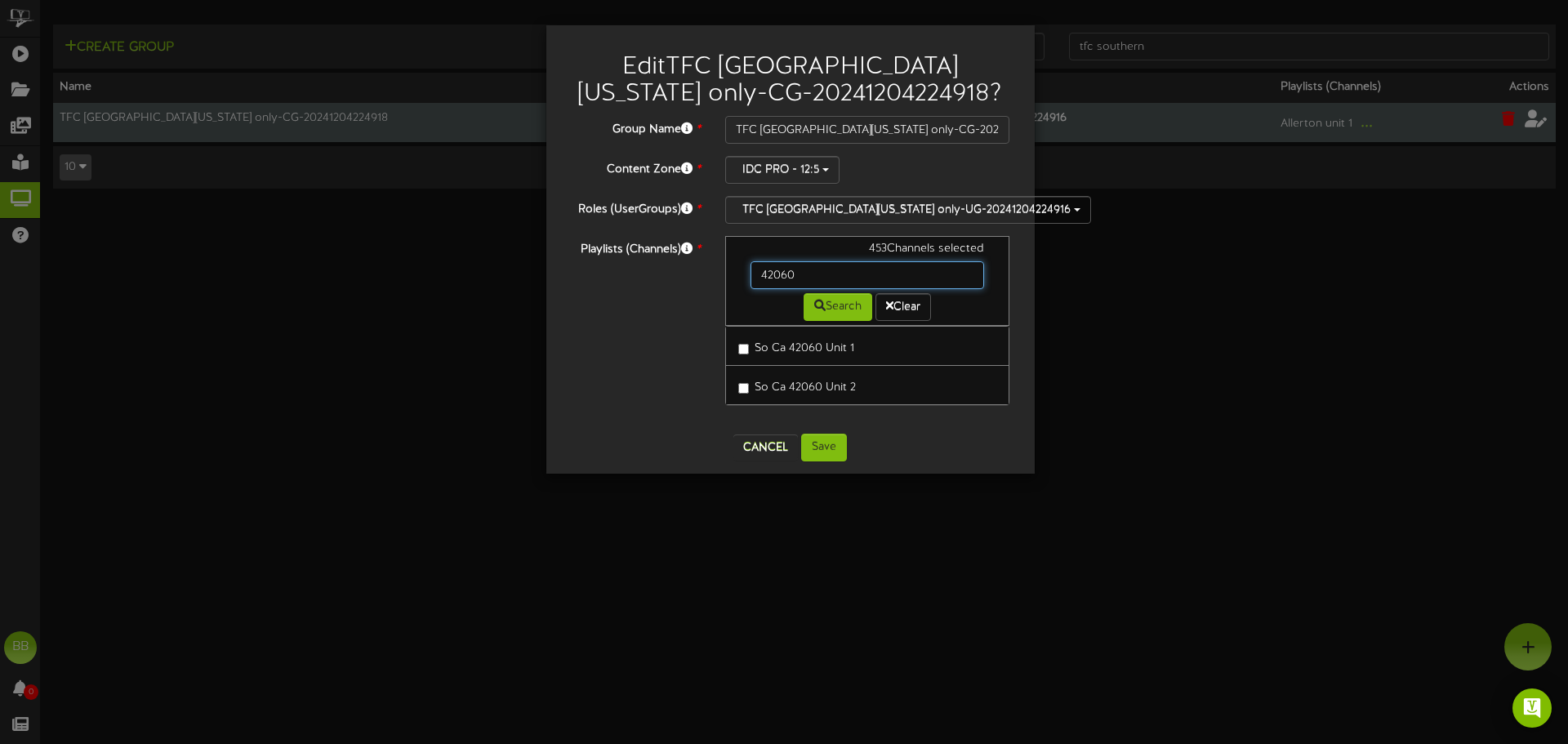
drag, startPoint x: 837, startPoint y: 281, endPoint x: 703, endPoint y: 276, distance: 134.1
click at [703, 276] on div "Playlists (Channels) * 453 Channels selected 42060 Search Clear So Ca 42060 Uni…" at bounding box center [791, 329] width 464 height 186
drag, startPoint x: 810, startPoint y: 274, endPoint x: 638, endPoint y: 283, distance: 172.2
click at [639, 282] on div "Playlists (Channels) * 453 Channels selected 42192 Search Clear So Ca 42192 Uni…" at bounding box center [791, 329] width 464 height 186
type input "4"
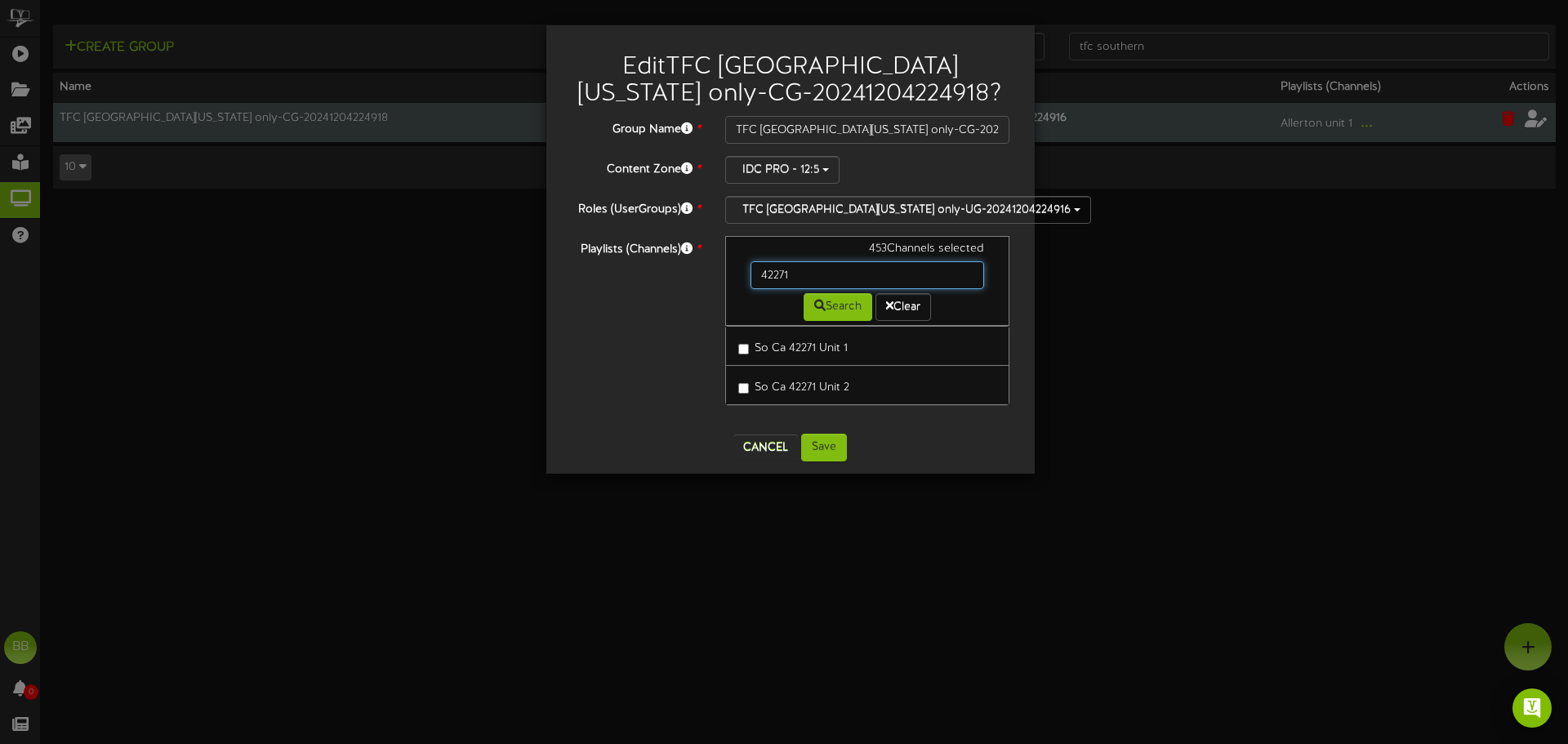
drag, startPoint x: 809, startPoint y: 274, endPoint x: 627, endPoint y: 278, distance: 182.0
click at [627, 278] on div "Playlists (Channels) * 453 Channels selected 42271 Search Clear So Ca 42271 Uni…" at bounding box center [791, 329] width 464 height 186
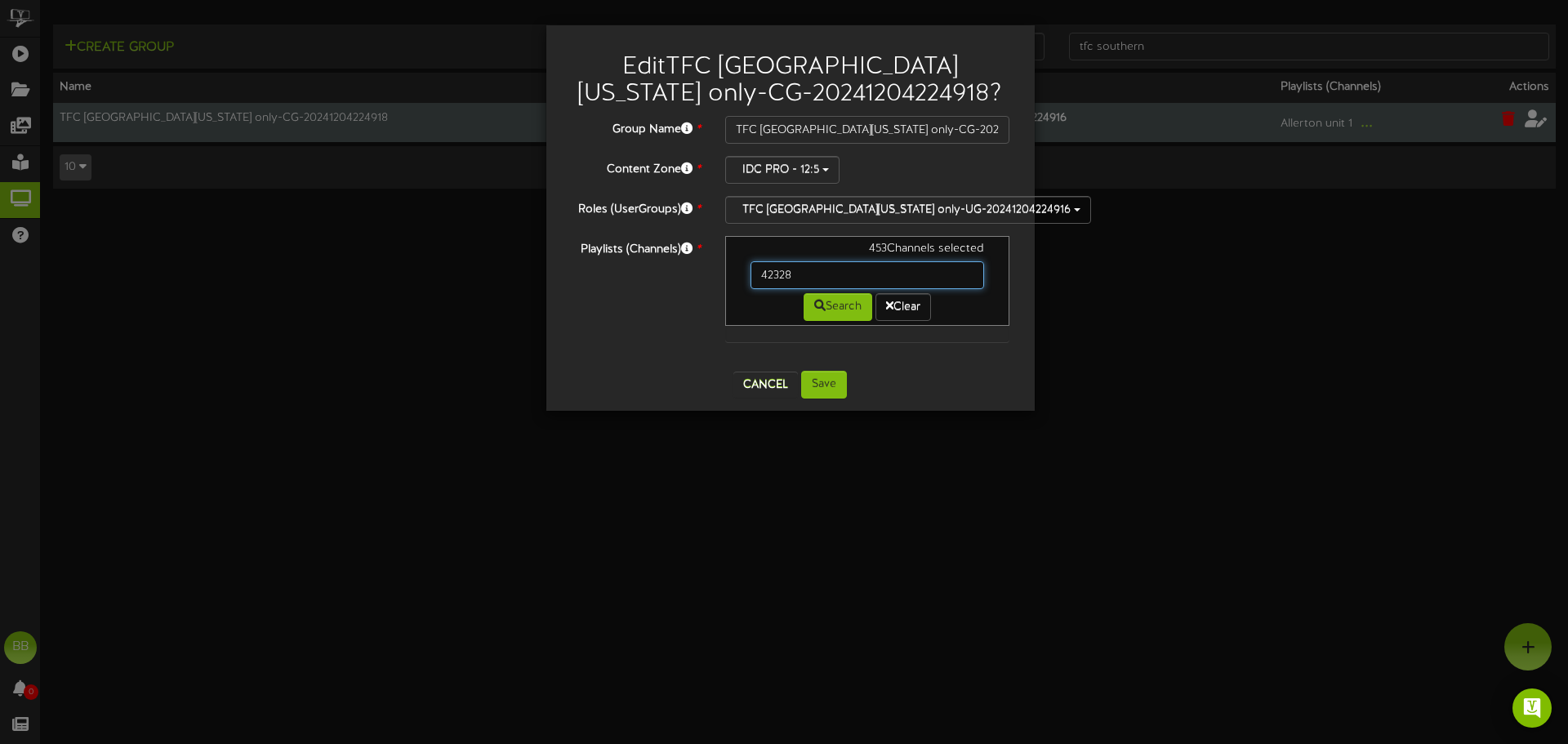
drag, startPoint x: 704, startPoint y: 280, endPoint x: 683, endPoint y: 280, distance: 21.0
click at [683, 280] on div "Playlists (Channels) * 453 Channels selected 42328 Search Clear" at bounding box center [791, 297] width 464 height 123
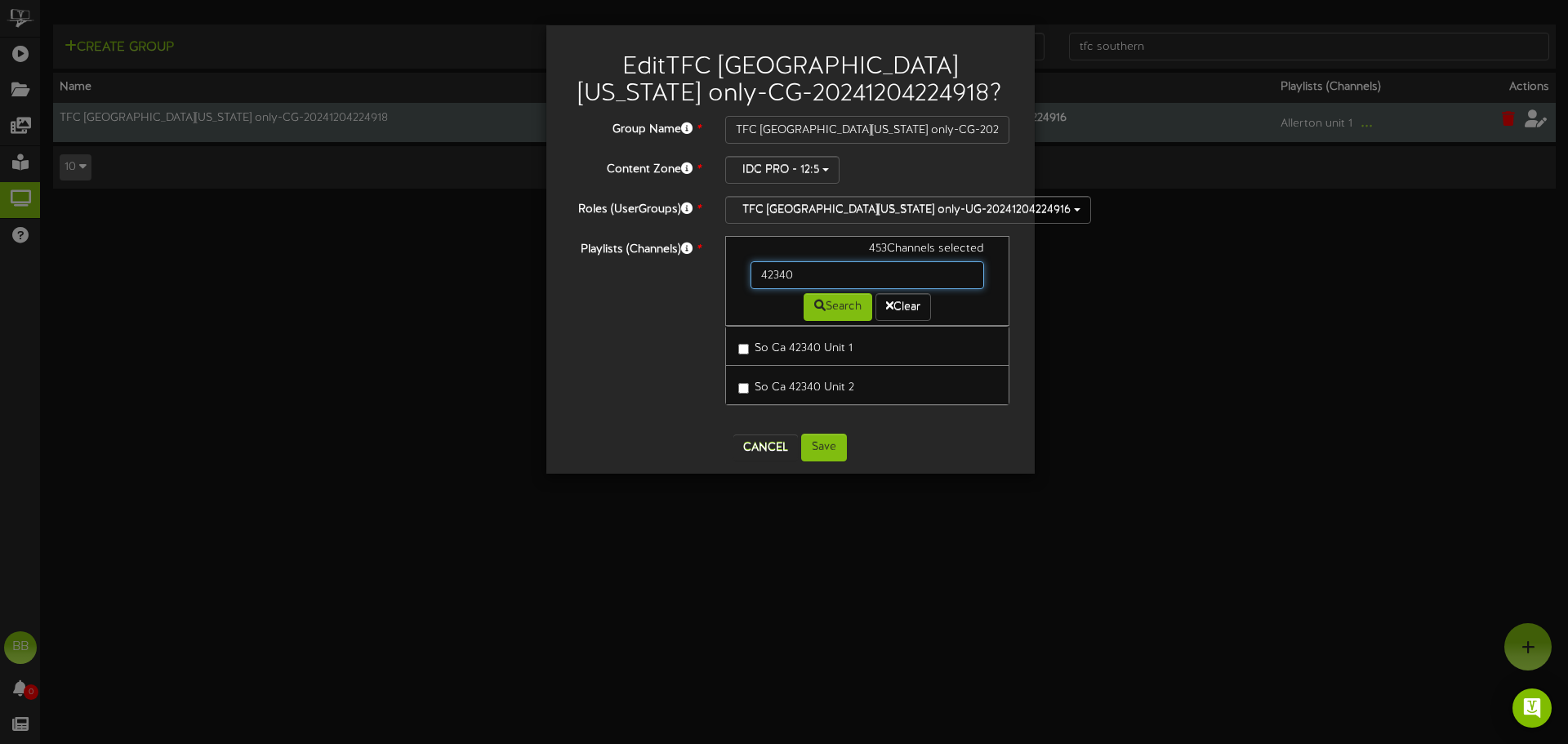
click at [816, 273] on input "42340" at bounding box center [868, 275] width 235 height 28
type input "4"
type input "42379"
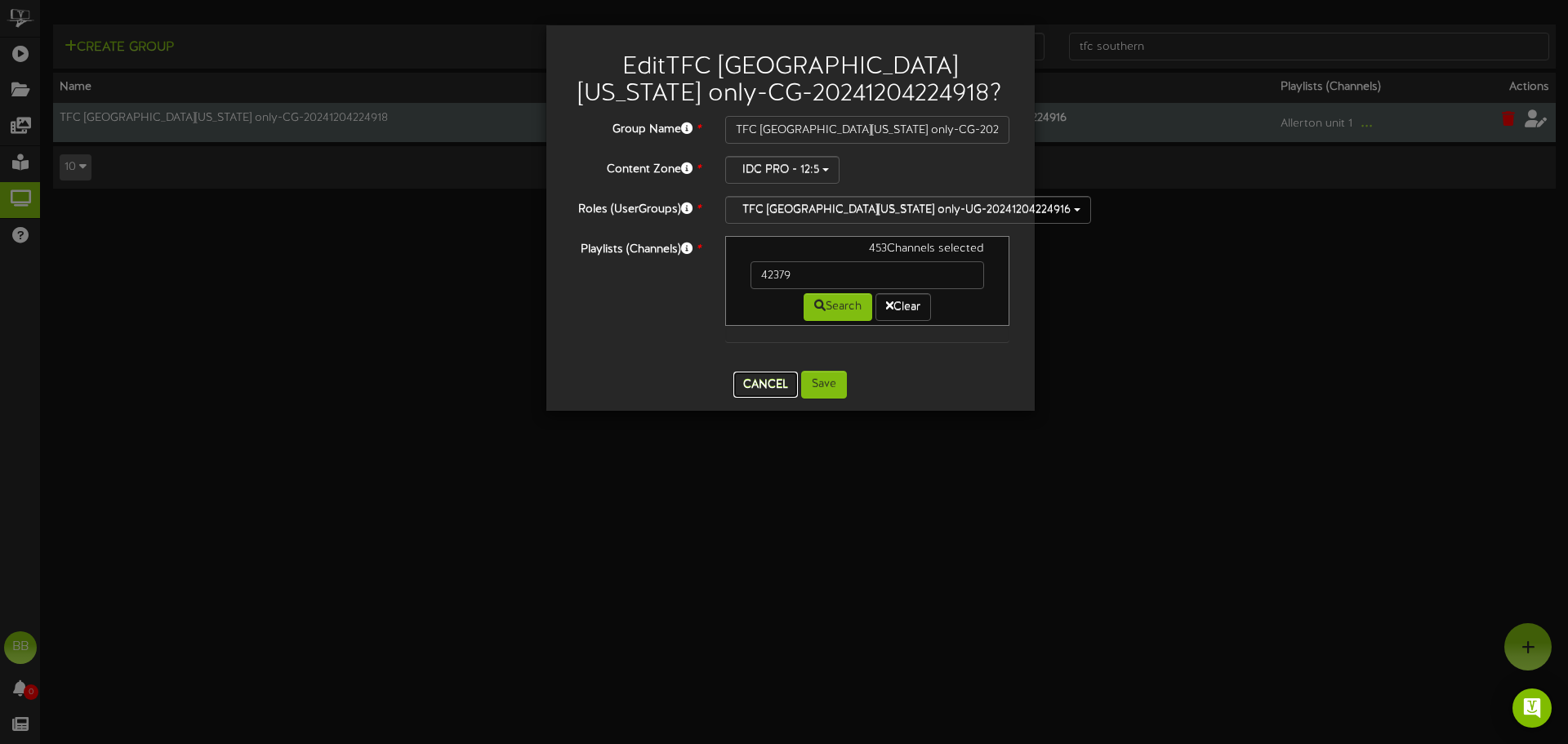
click at [760, 392] on button "Cancel" at bounding box center [766, 385] width 65 height 26
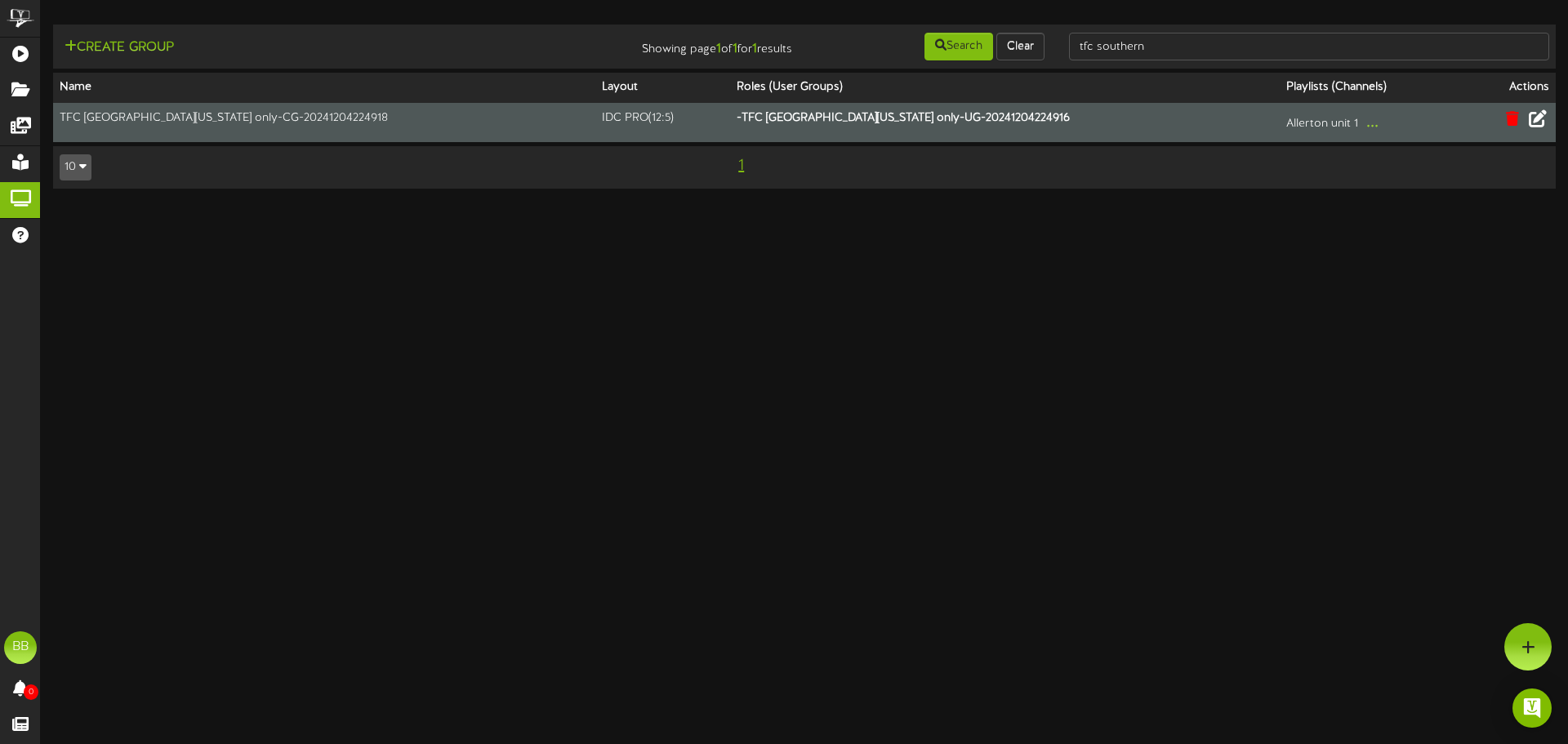
click at [436, 205] on html "ChannelValet Playlists Folders Messages My Library Groups Help BB BPUSFoodTeam …" at bounding box center [784, 103] width 1568 height 205
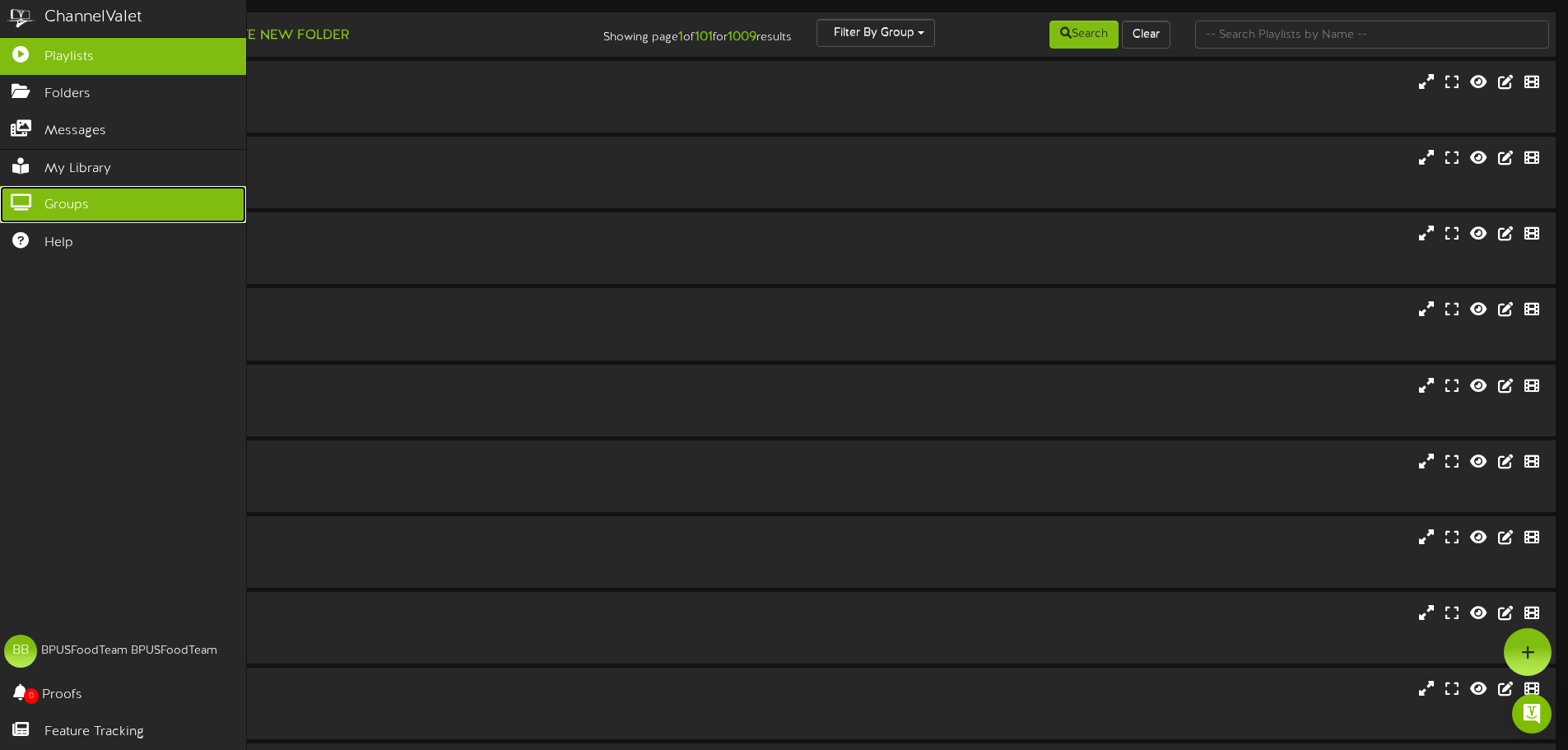
click at [28, 194] on icon at bounding box center [20, 201] width 41 height 12
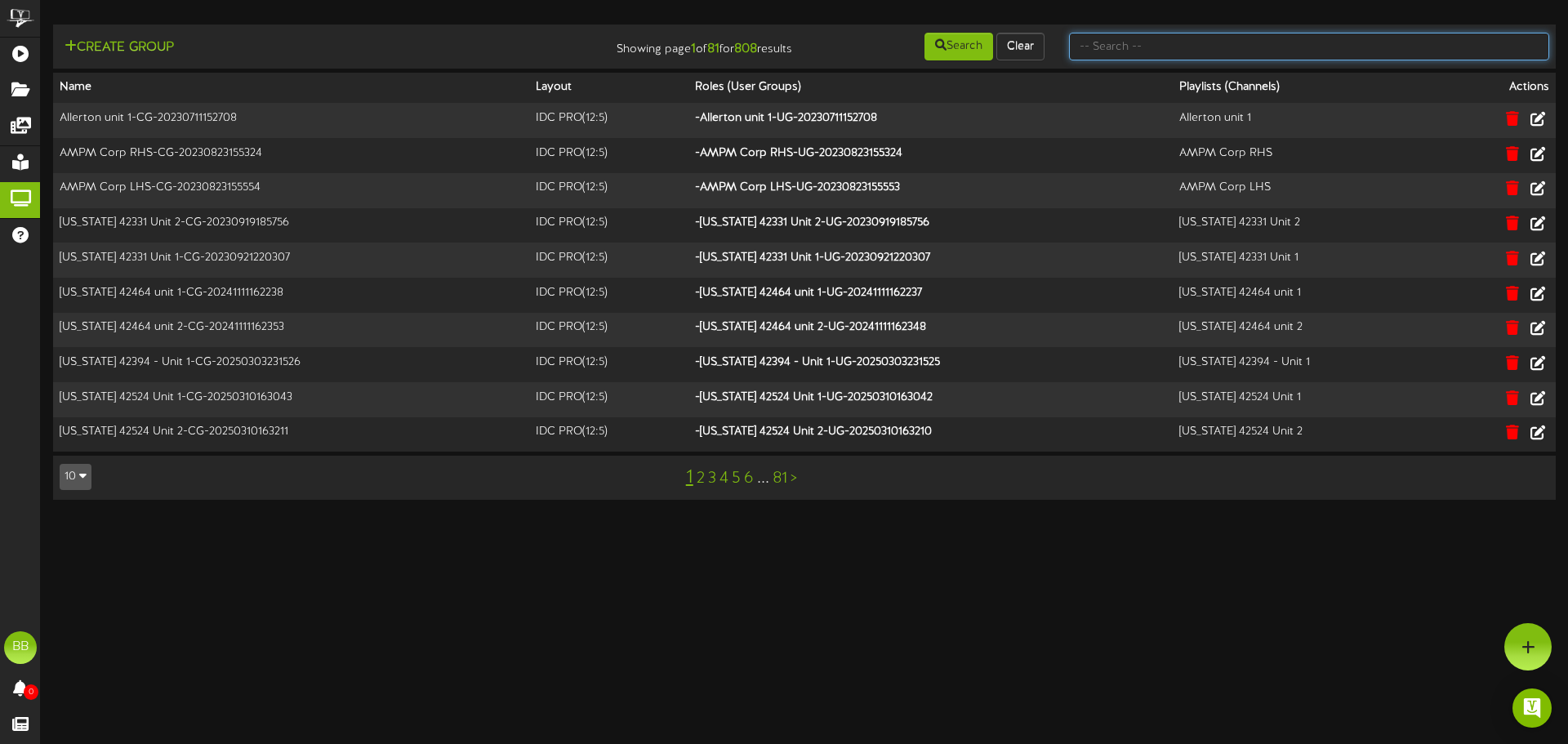
click at [1389, 55] on input "text" at bounding box center [1310, 46] width 480 height 28
type input "tfc southern"
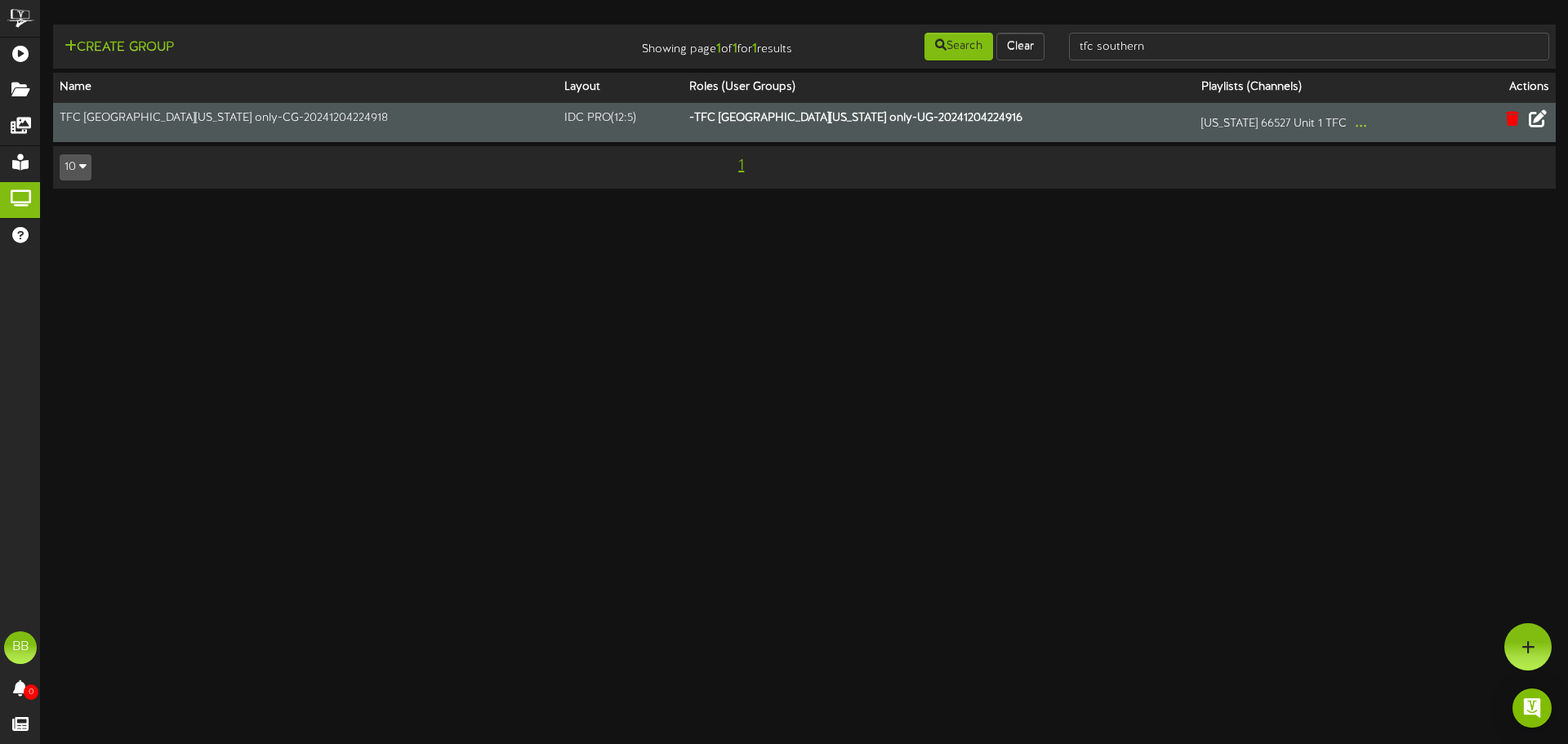
click at [1540, 121] on icon at bounding box center [1538, 118] width 18 height 18
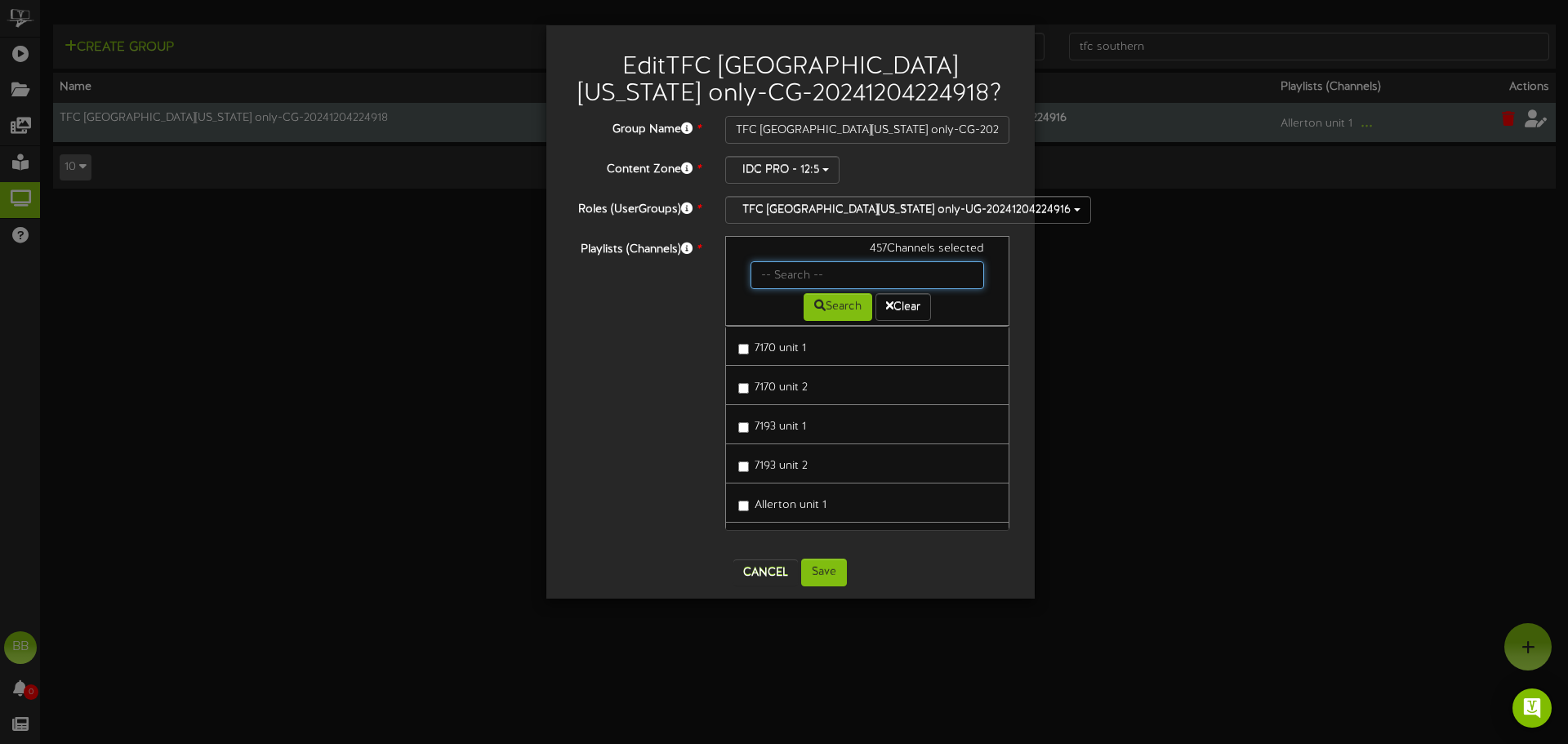
click at [788, 274] on input "text" at bounding box center [868, 275] width 235 height 28
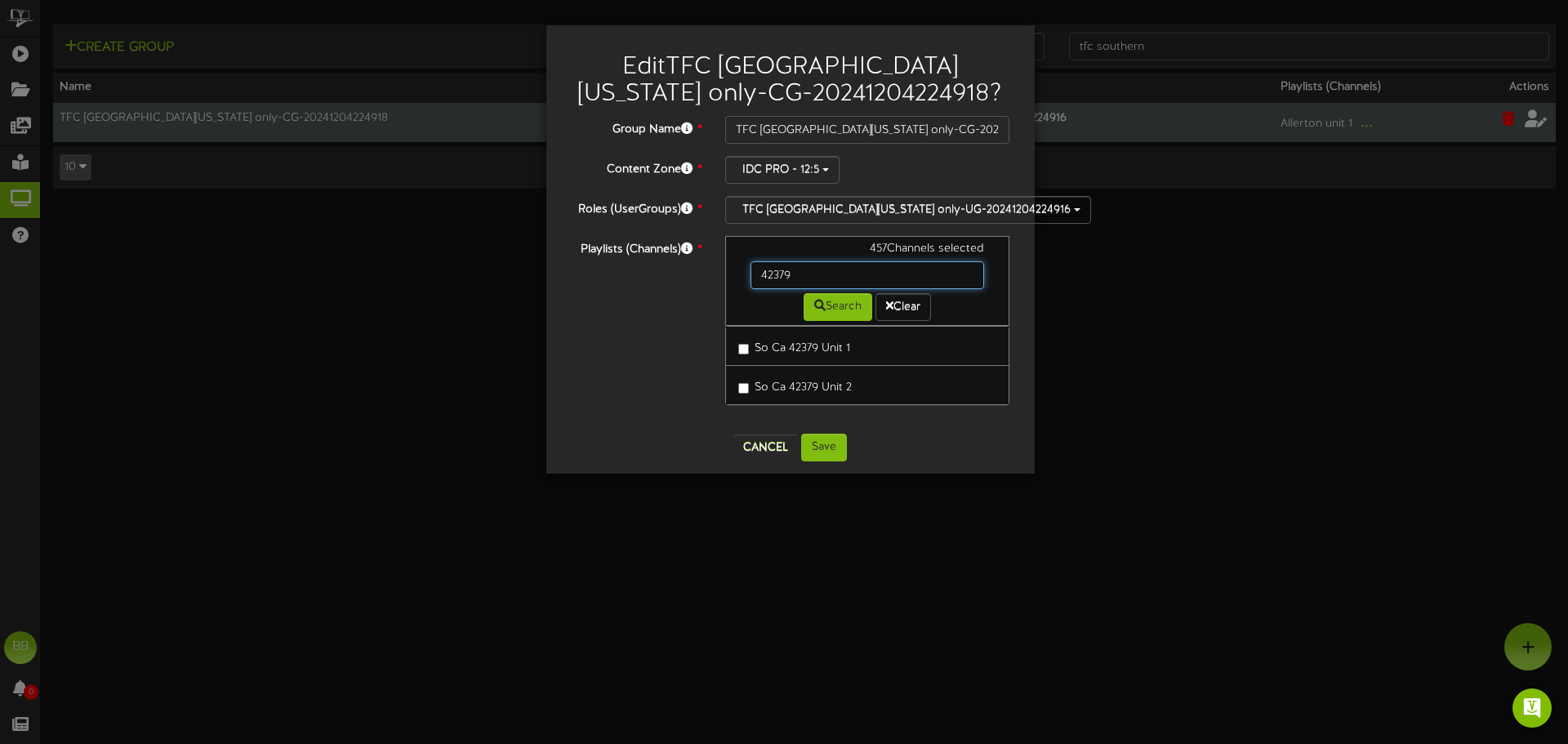
drag, startPoint x: 802, startPoint y: 277, endPoint x: 645, endPoint y: 266, distance: 157.4
click at [655, 270] on div "Playlists (Channels) * 457 Channels selected 42379 Search Clear So Ca 42379 Uni…" at bounding box center [791, 329] width 464 height 186
drag, startPoint x: 811, startPoint y: 274, endPoint x: 603, endPoint y: 260, distance: 208.5
click at [603, 260] on div "Playlists (Channels) * 457 Channels selected 42380 Search Clear So Ca 42380 Uni…" at bounding box center [791, 329] width 464 height 186
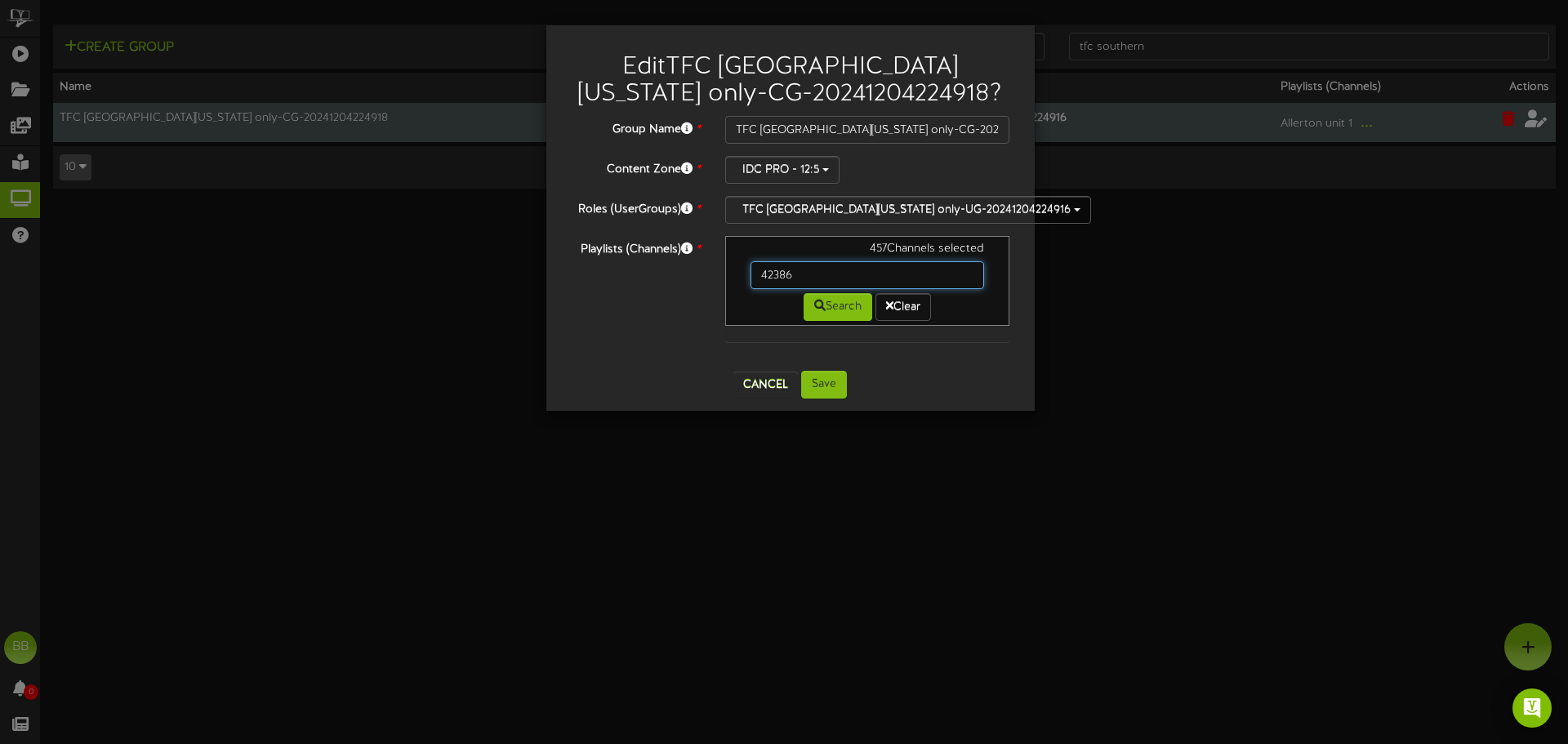
drag, startPoint x: 807, startPoint y: 273, endPoint x: 645, endPoint y: 269, distance: 162.0
click at [646, 269] on div "Playlists (Channels) * 457 Channels selected 42386 Search Clear" at bounding box center [791, 297] width 464 height 123
type input "42456"
click at [760, 381] on button "Cancel" at bounding box center [766, 385] width 65 height 26
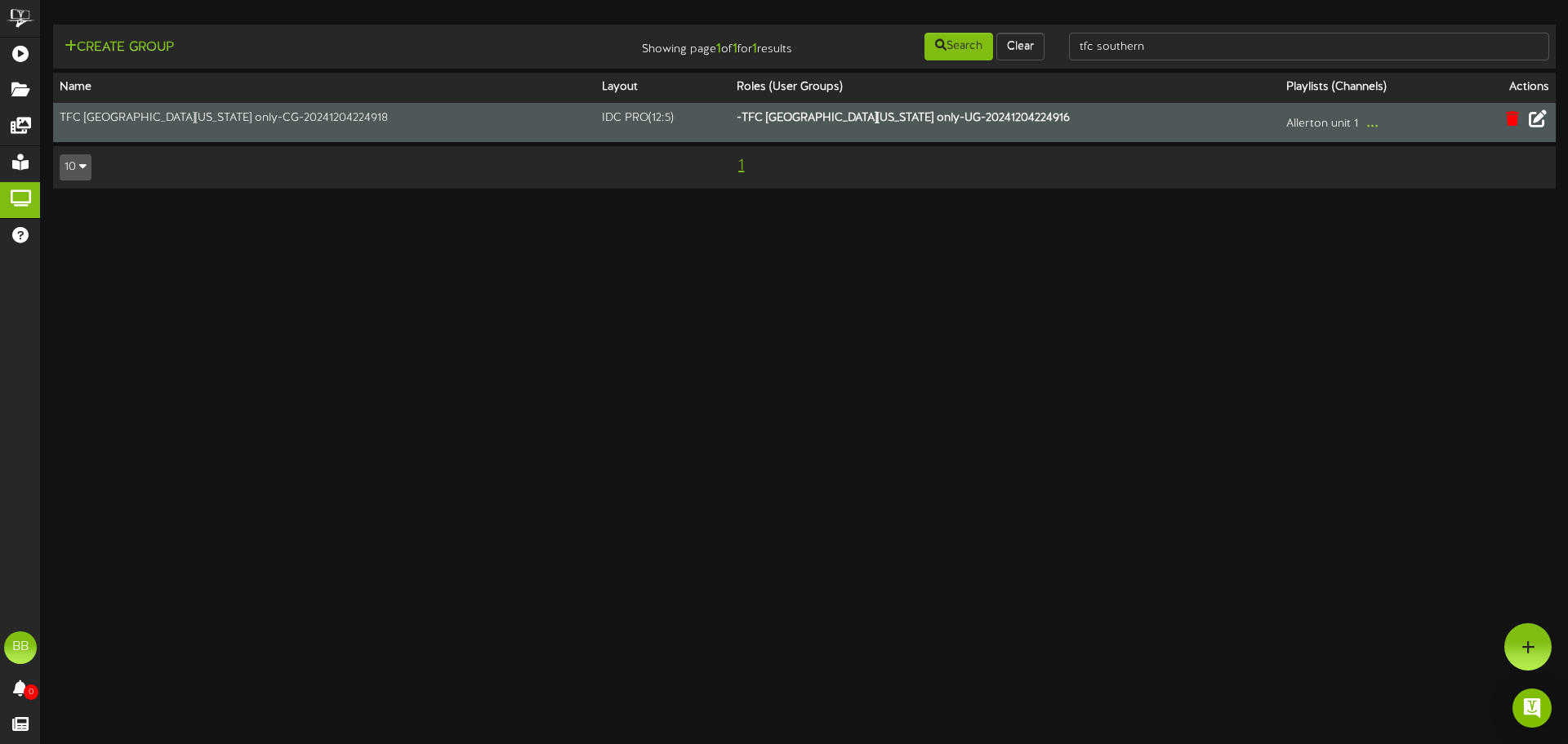
click at [707, 205] on html "ChannelValet Playlists Folders Messages My Library Groups Help BB BPUSFoodTeam …" at bounding box center [784, 103] width 1568 height 205
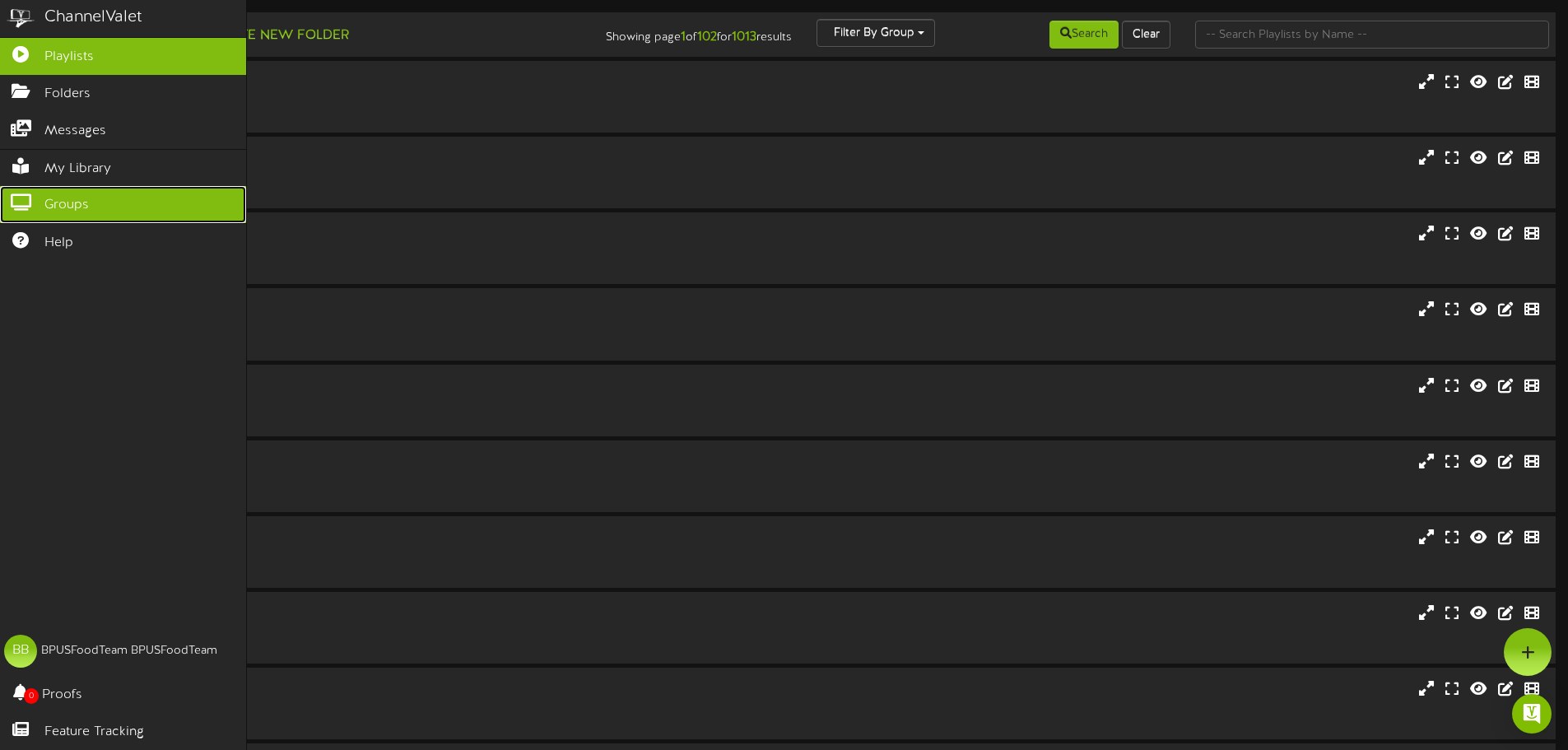
click at [46, 196] on span "Groups" at bounding box center [66, 205] width 44 height 19
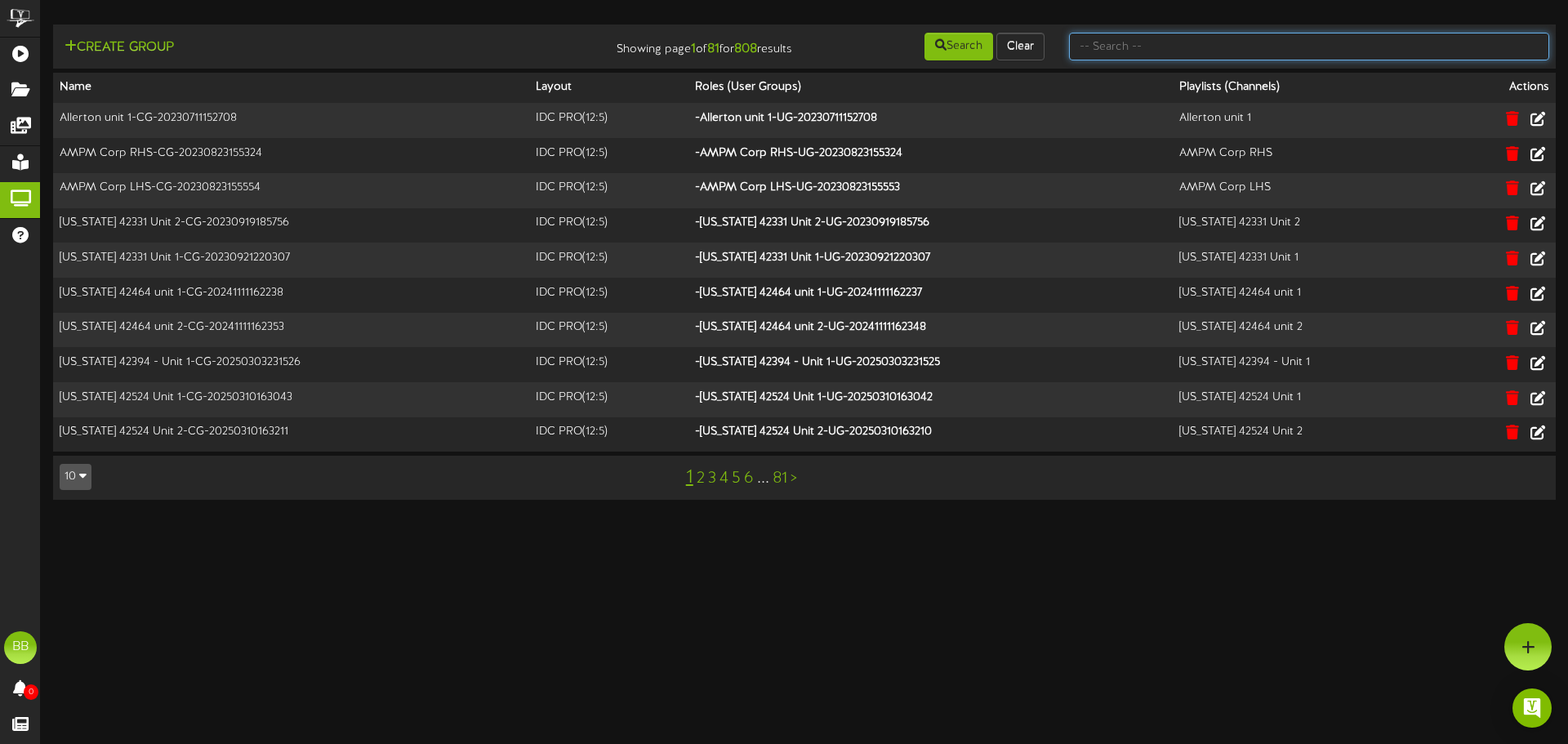
click at [1384, 43] on input "text" at bounding box center [1310, 46] width 480 height 28
type input "tfc southern"
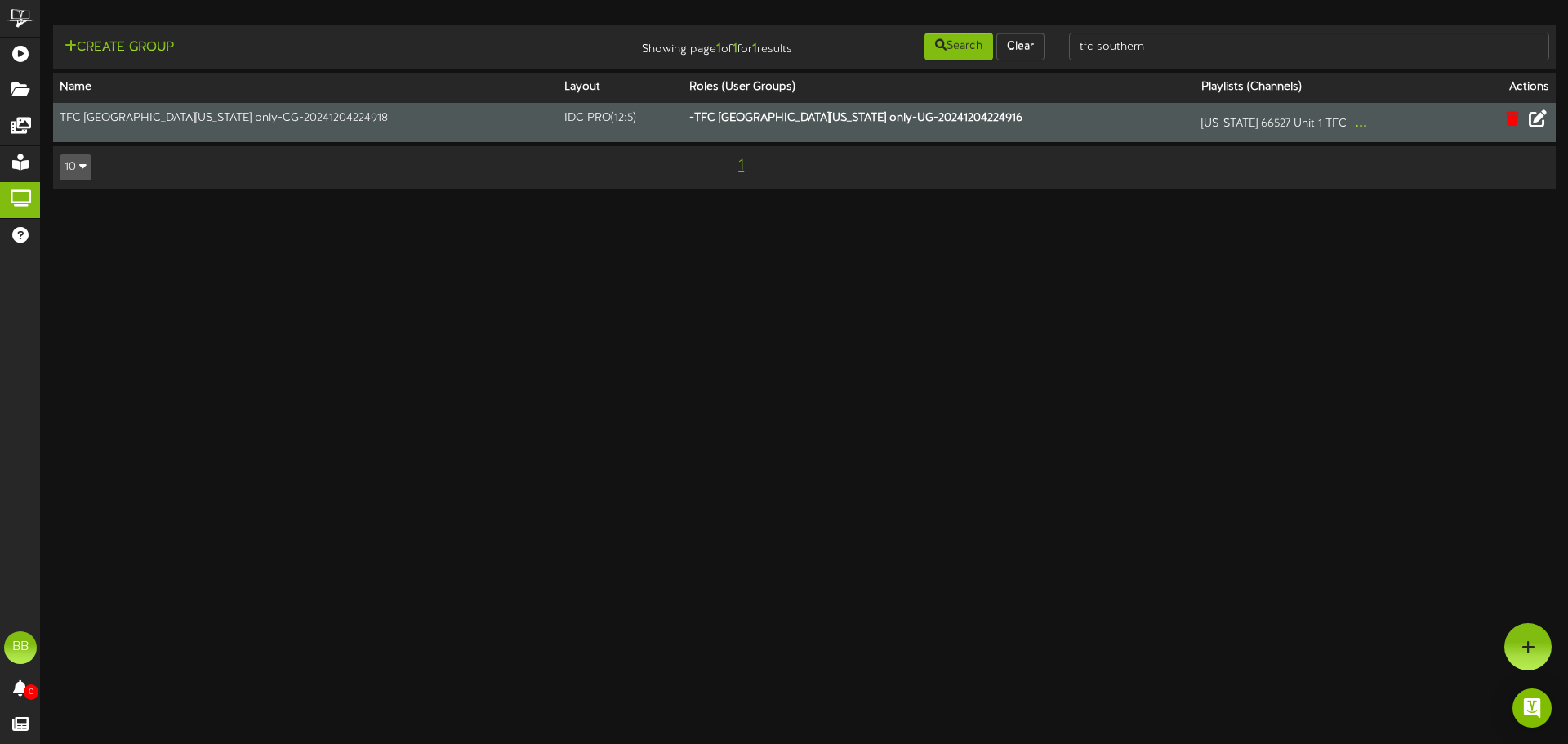
click at [1538, 117] on icon at bounding box center [1538, 118] width 18 height 18
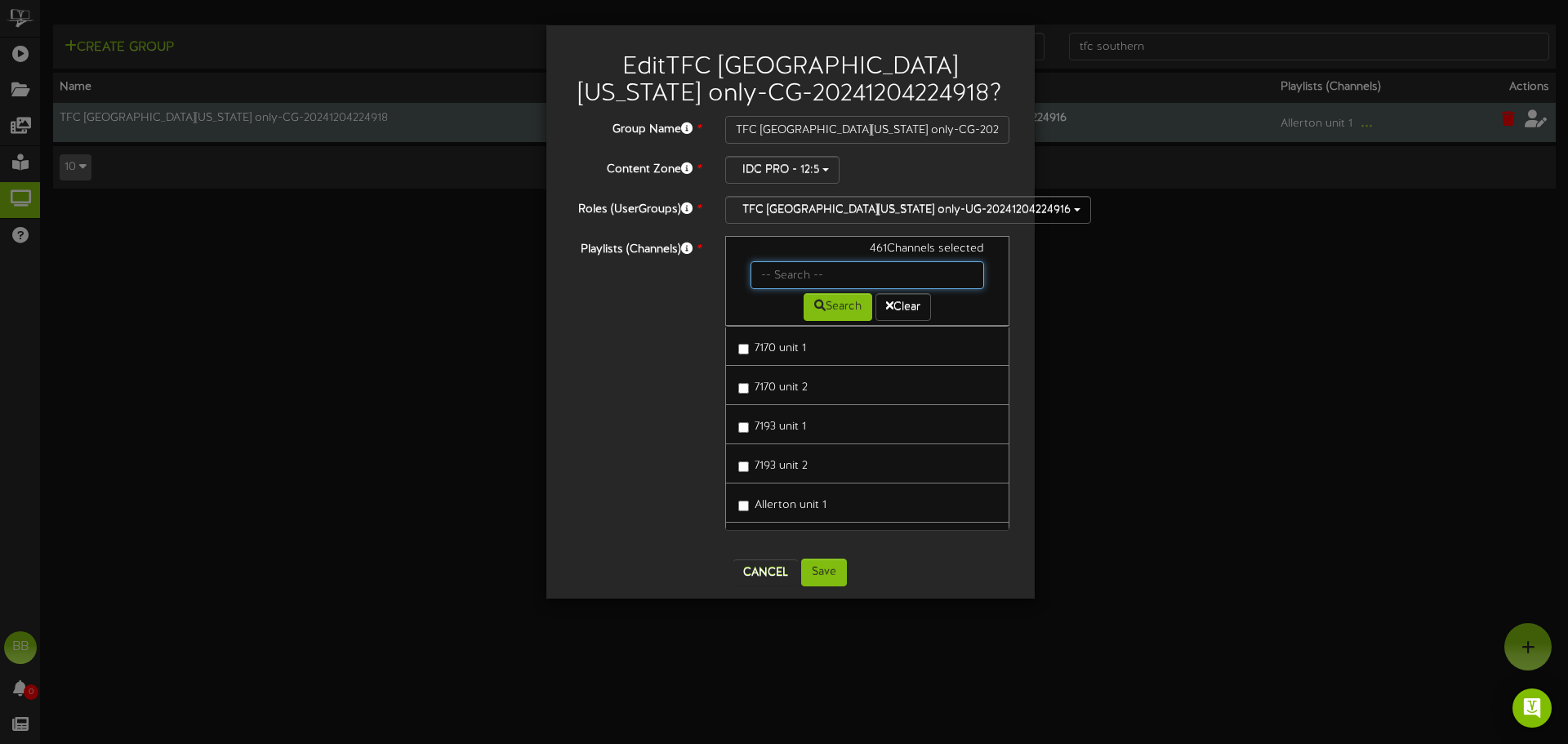
click at [855, 275] on input "text" at bounding box center [868, 275] width 235 height 28
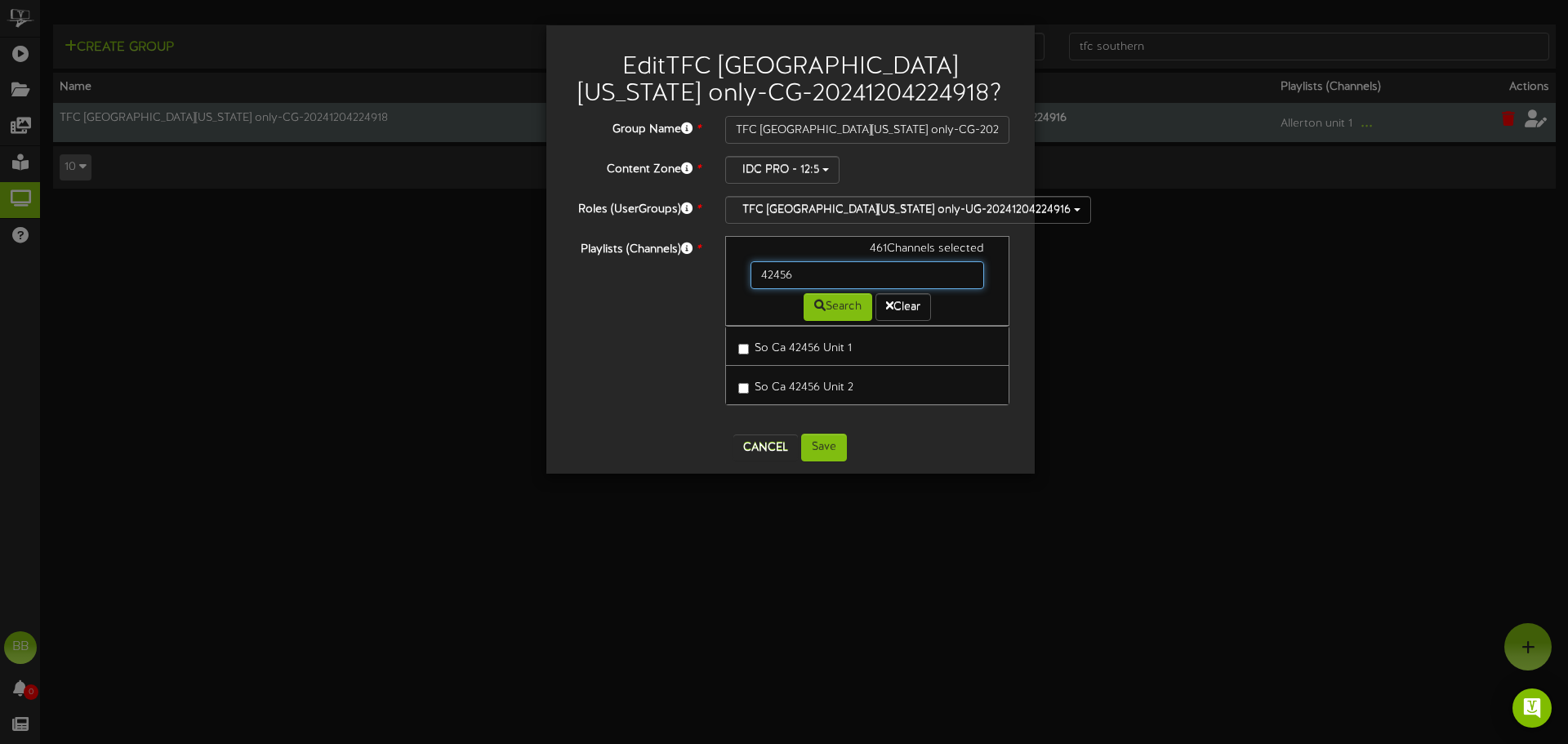
drag, startPoint x: 855, startPoint y: 275, endPoint x: 639, endPoint y: 274, distance: 216.0
click at [641, 274] on div "Playlists (Channels) * 461 Channels selected 42456 Search Clear So Ca 42456 Uni…" at bounding box center [791, 329] width 464 height 186
type input "42475"
click at [761, 454] on button "Cancel" at bounding box center [766, 448] width 65 height 26
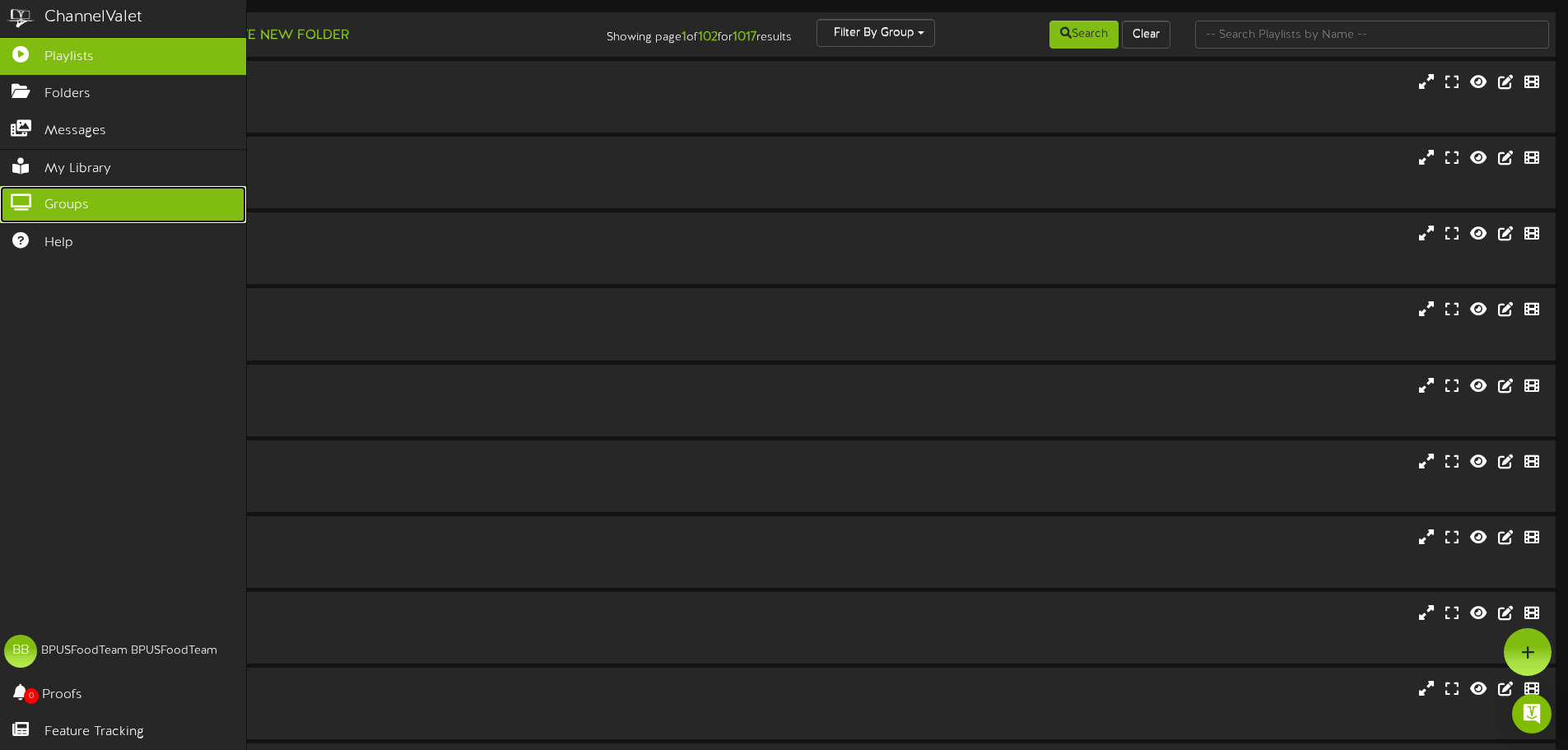
click at [28, 189] on link "Groups" at bounding box center [123, 205] width 246 height 37
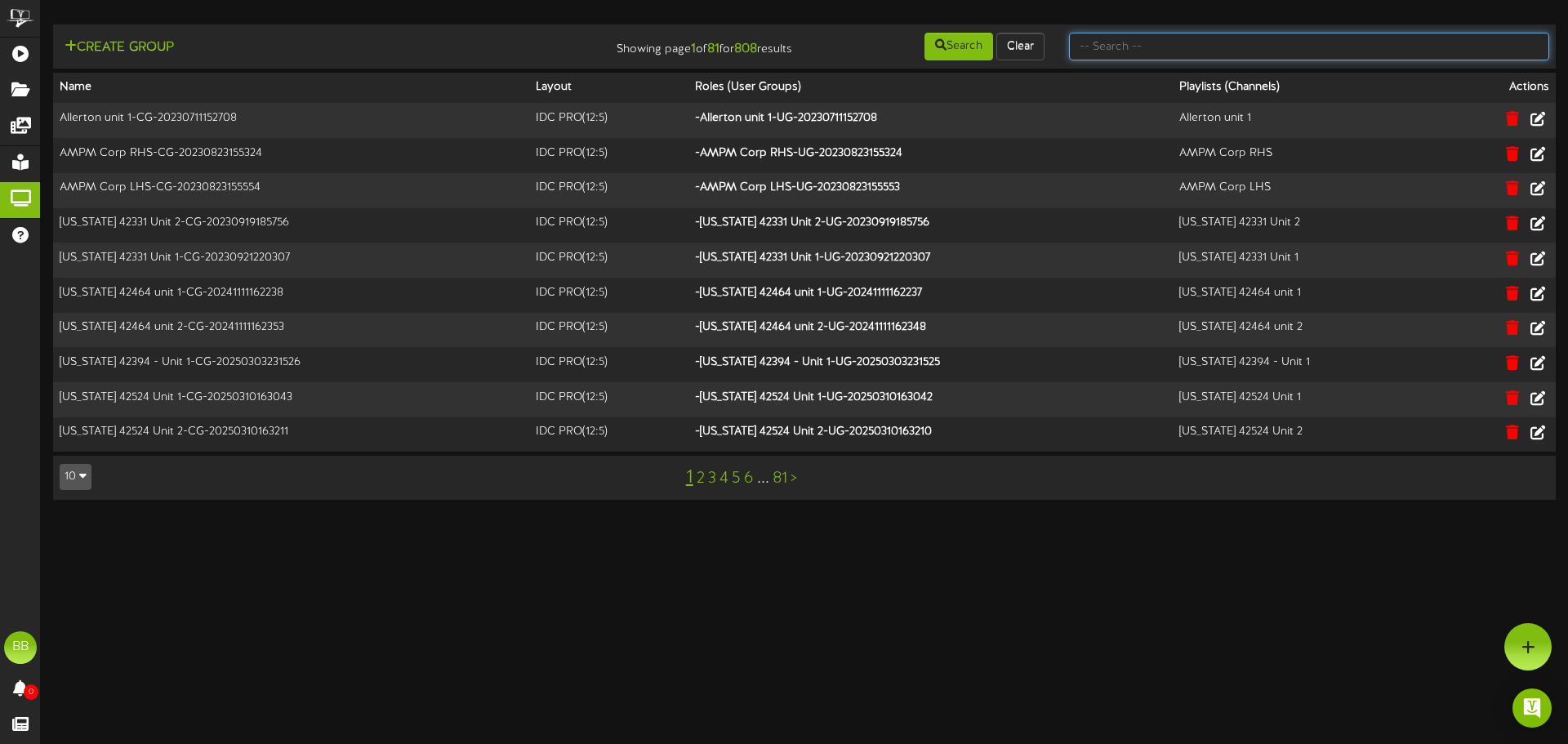
click at [1335, 46] on input "text" at bounding box center [1310, 46] width 480 height 28
type input "tfc southern"
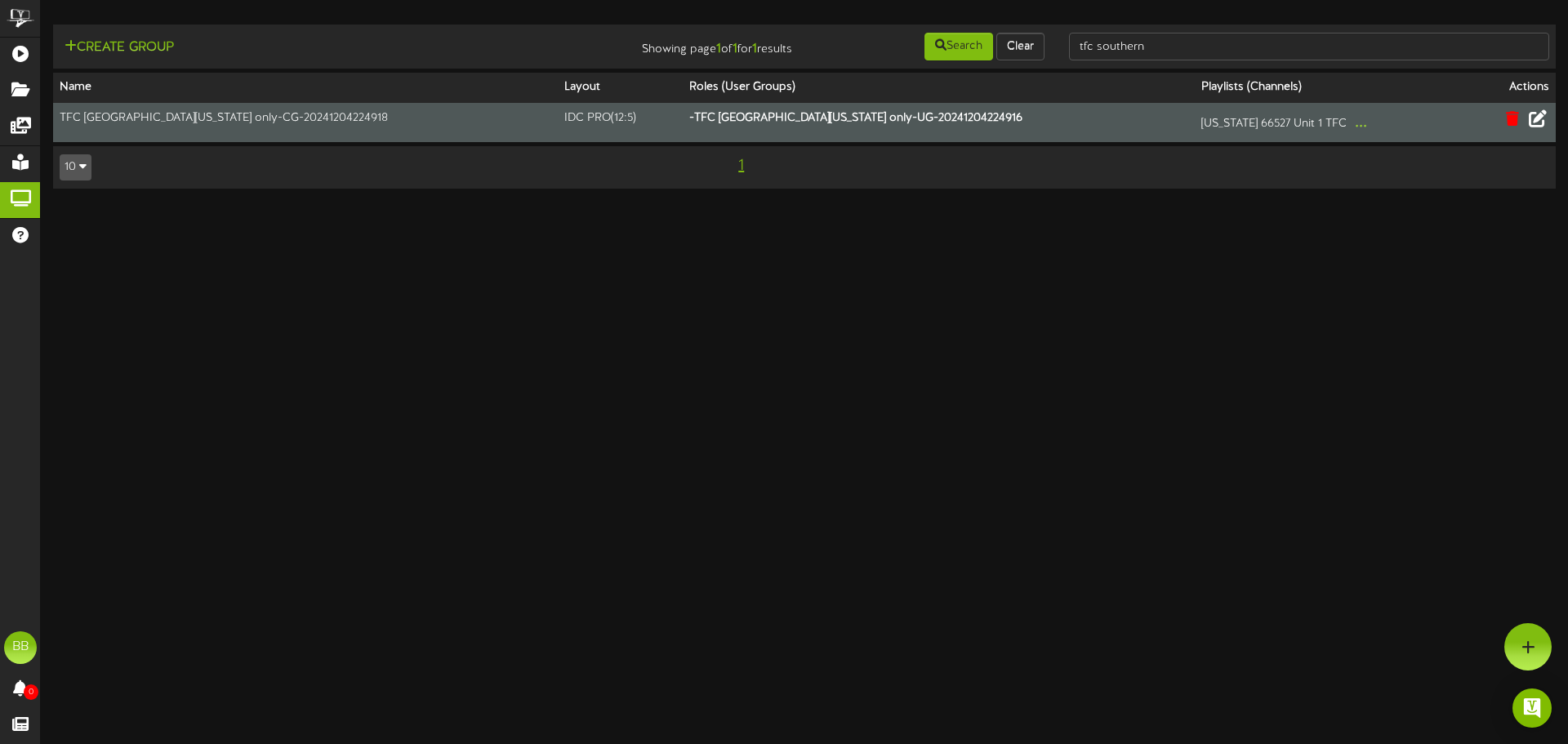
click at [1543, 126] on icon at bounding box center [1538, 118] width 18 height 18
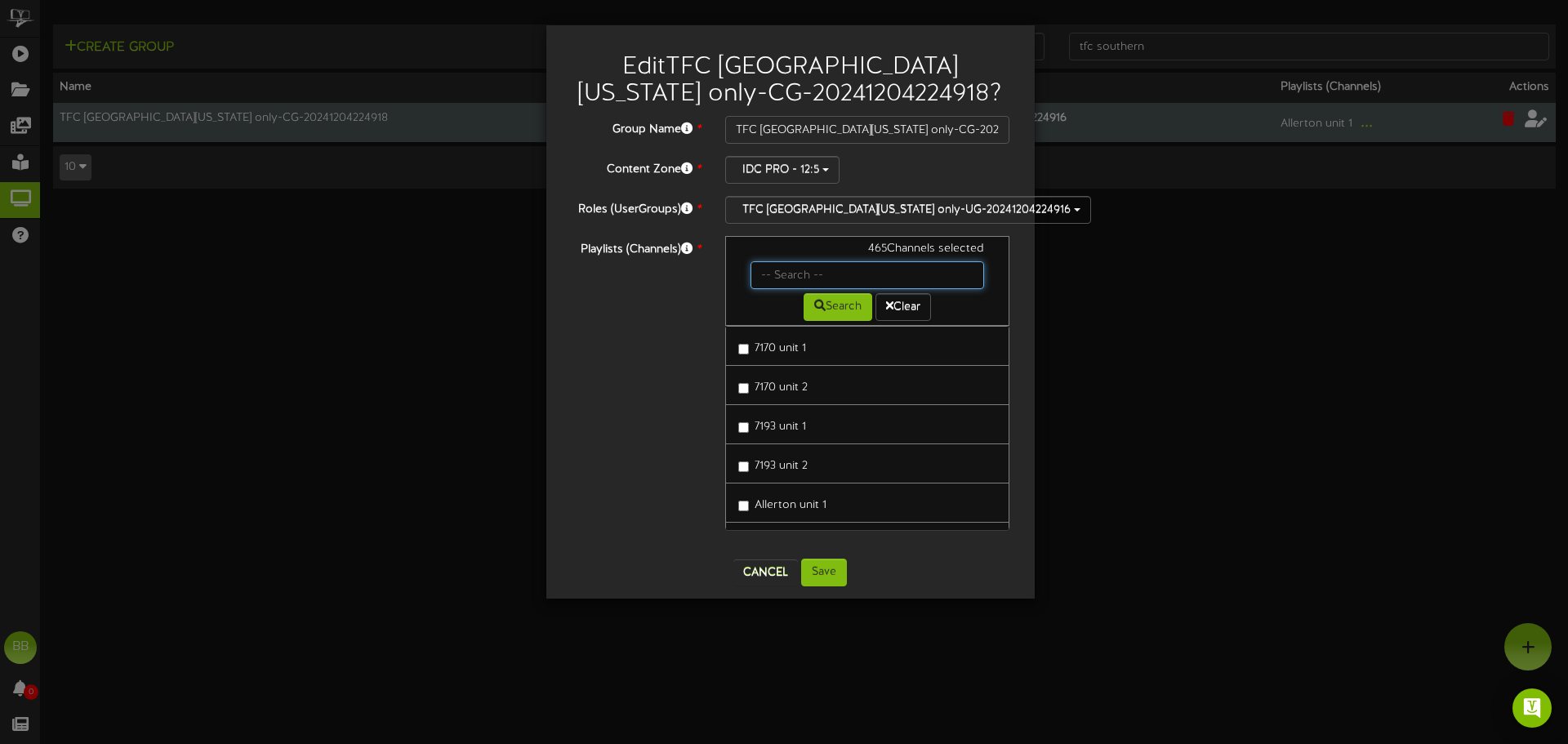
click at [801, 273] on input "text" at bounding box center [868, 275] width 235 height 28
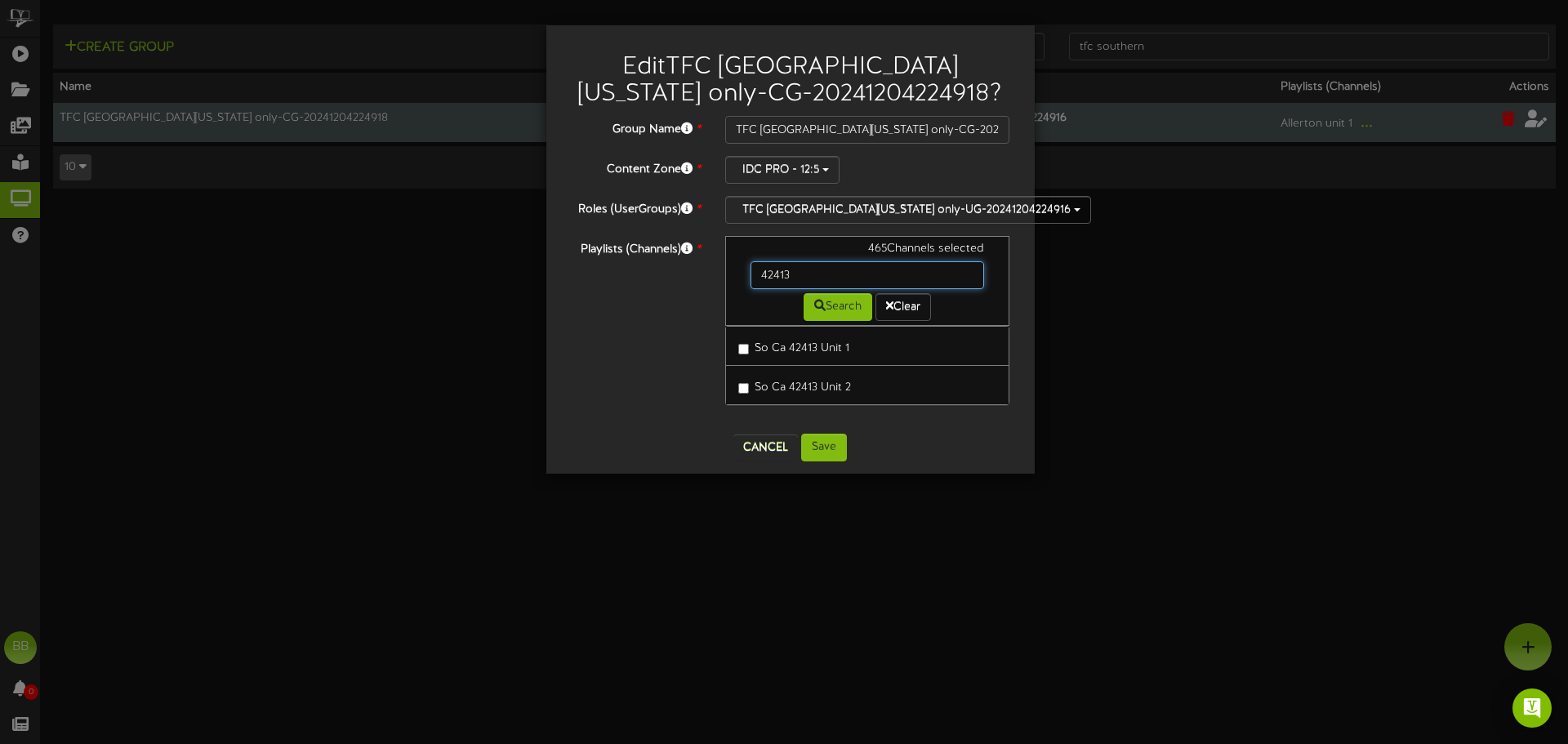
drag, startPoint x: 801, startPoint y: 273, endPoint x: 619, endPoint y: 273, distance: 182.0
click at [619, 273] on div "Playlists (Channels) * 465 Channels selected 42413 Search Clear So Ca 42413 Uni…" at bounding box center [791, 329] width 464 height 186
type input "42328"
drag, startPoint x: 823, startPoint y: 274, endPoint x: 635, endPoint y: 266, distance: 188.2
click at [637, 262] on div "Playlists (Channels) * 465 Channels selected 42328 Search Clear So Ca 42328 Uni…" at bounding box center [791, 329] width 464 height 186
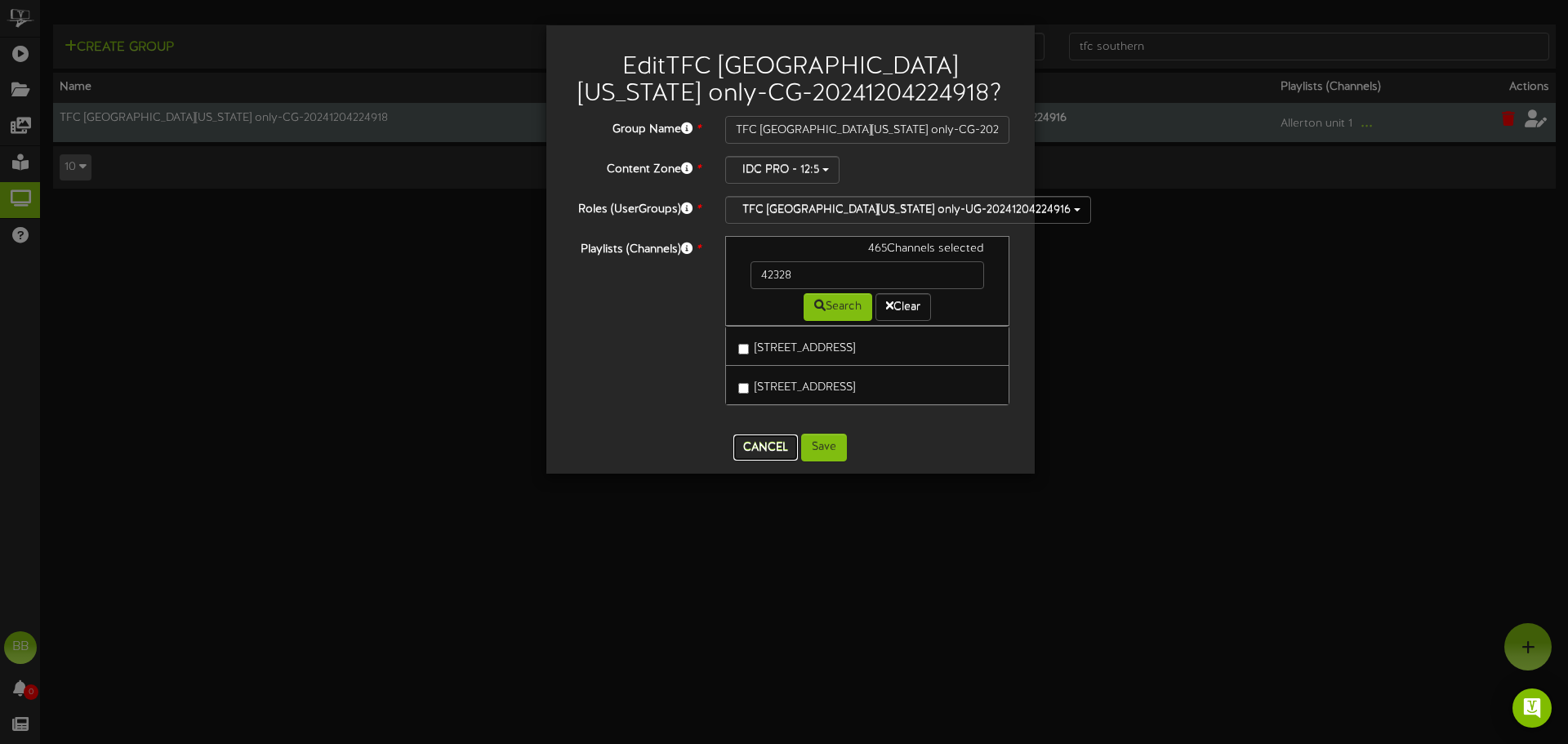
click at [764, 440] on button "Cancel" at bounding box center [766, 448] width 65 height 26
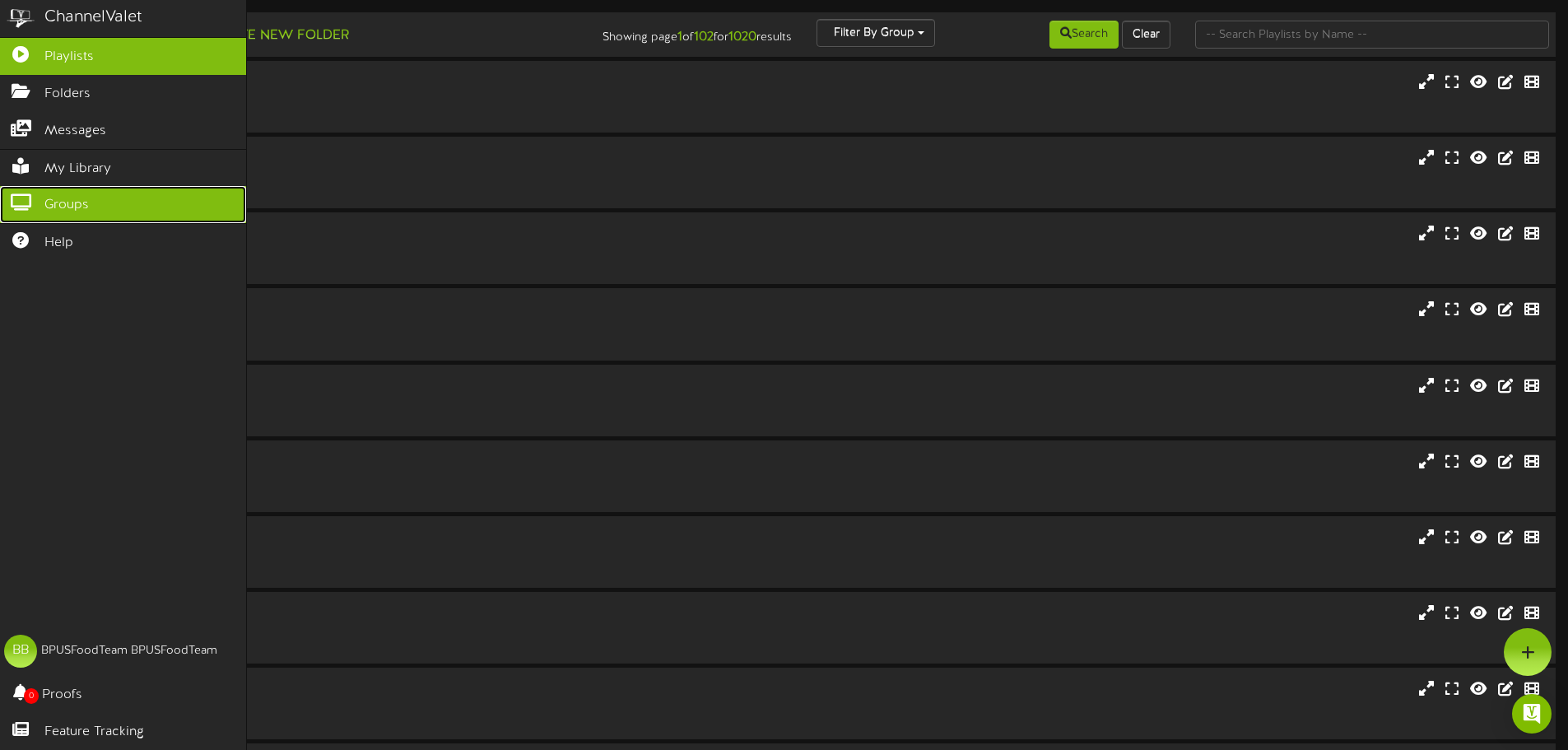
click at [40, 206] on link "Groups" at bounding box center [123, 205] width 246 height 37
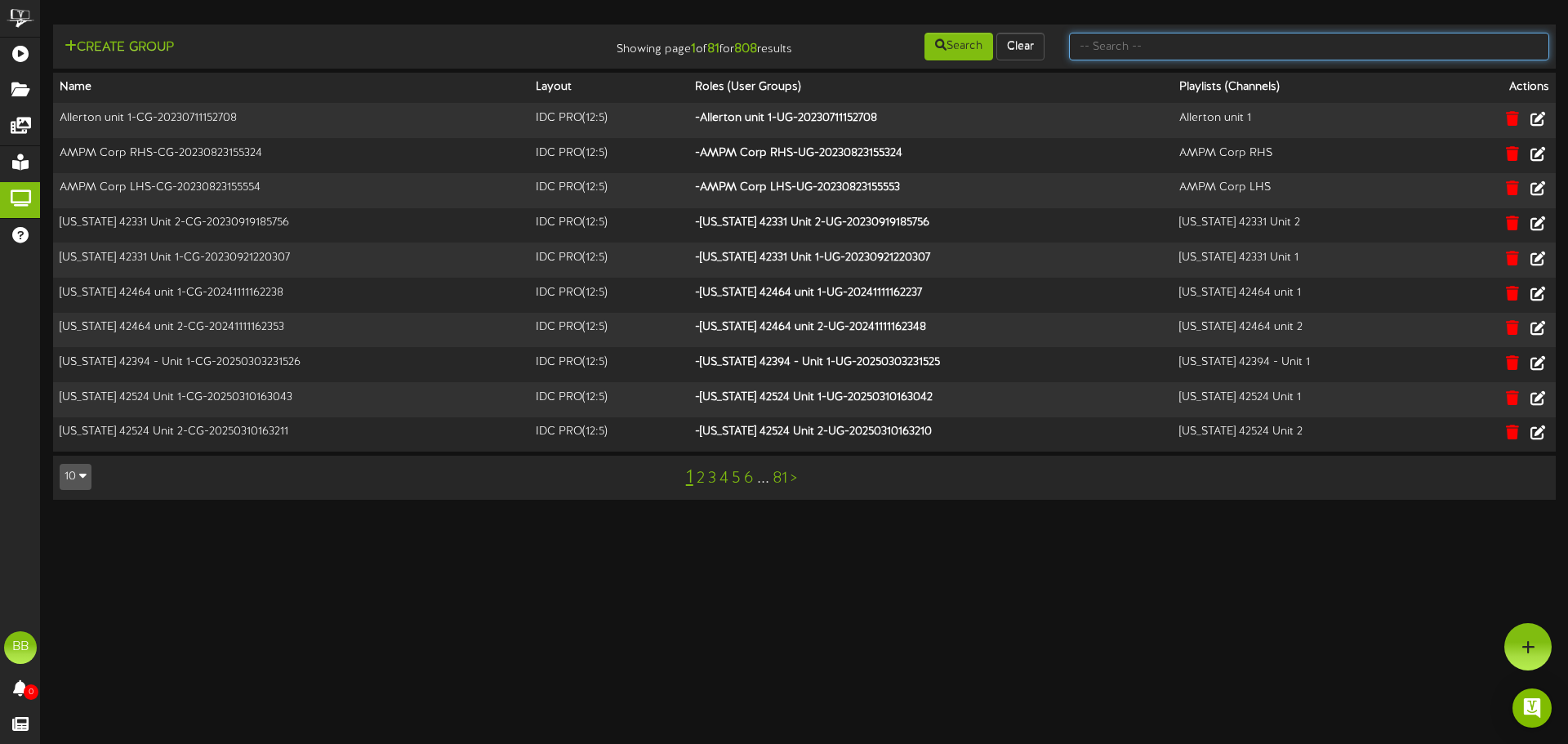
click at [1343, 44] on input "text" at bounding box center [1310, 46] width 480 height 28
type input "tfc southern"
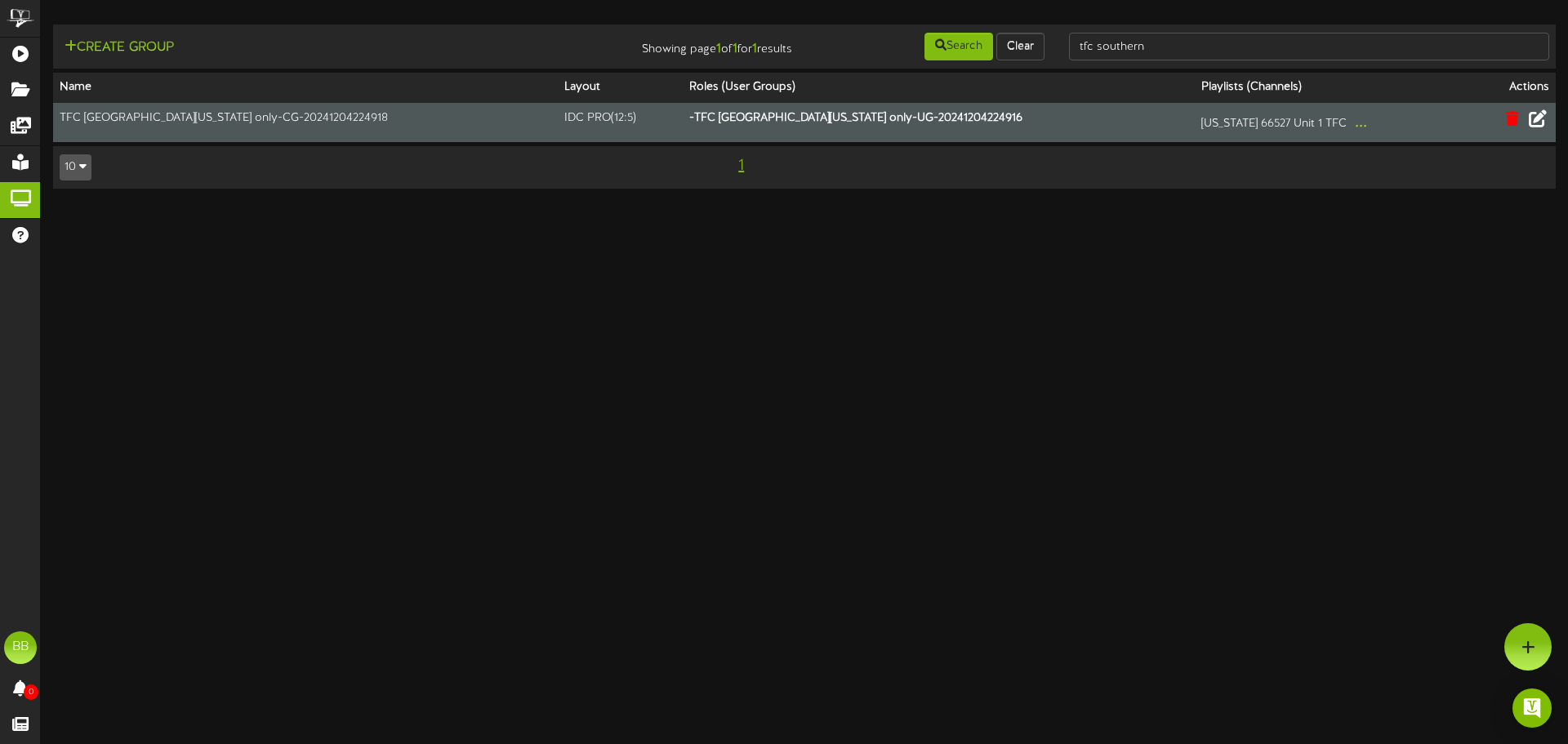
click at [1536, 124] on icon at bounding box center [1538, 118] width 18 height 18
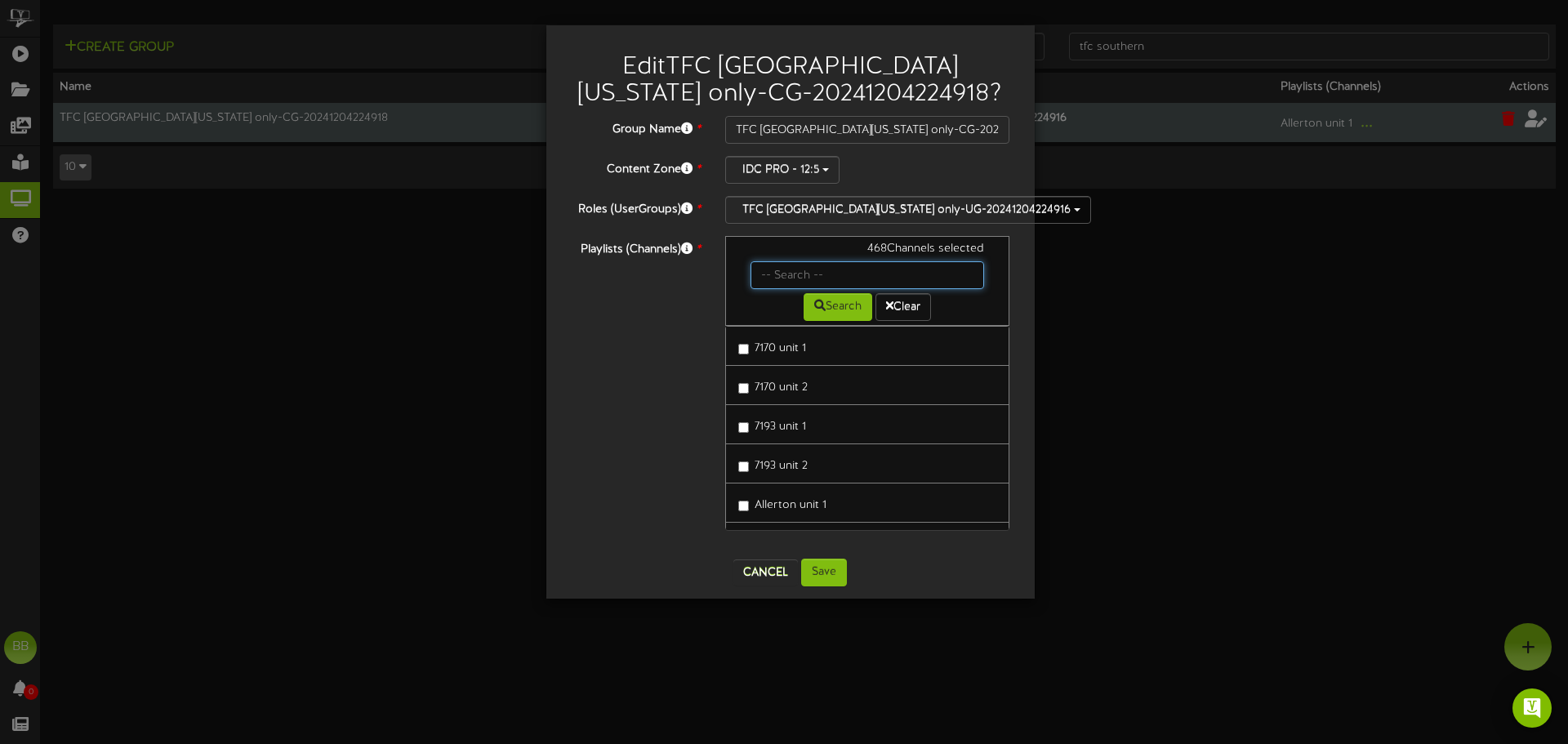
click at [813, 274] on input "text" at bounding box center [868, 275] width 235 height 28
type input "42386"
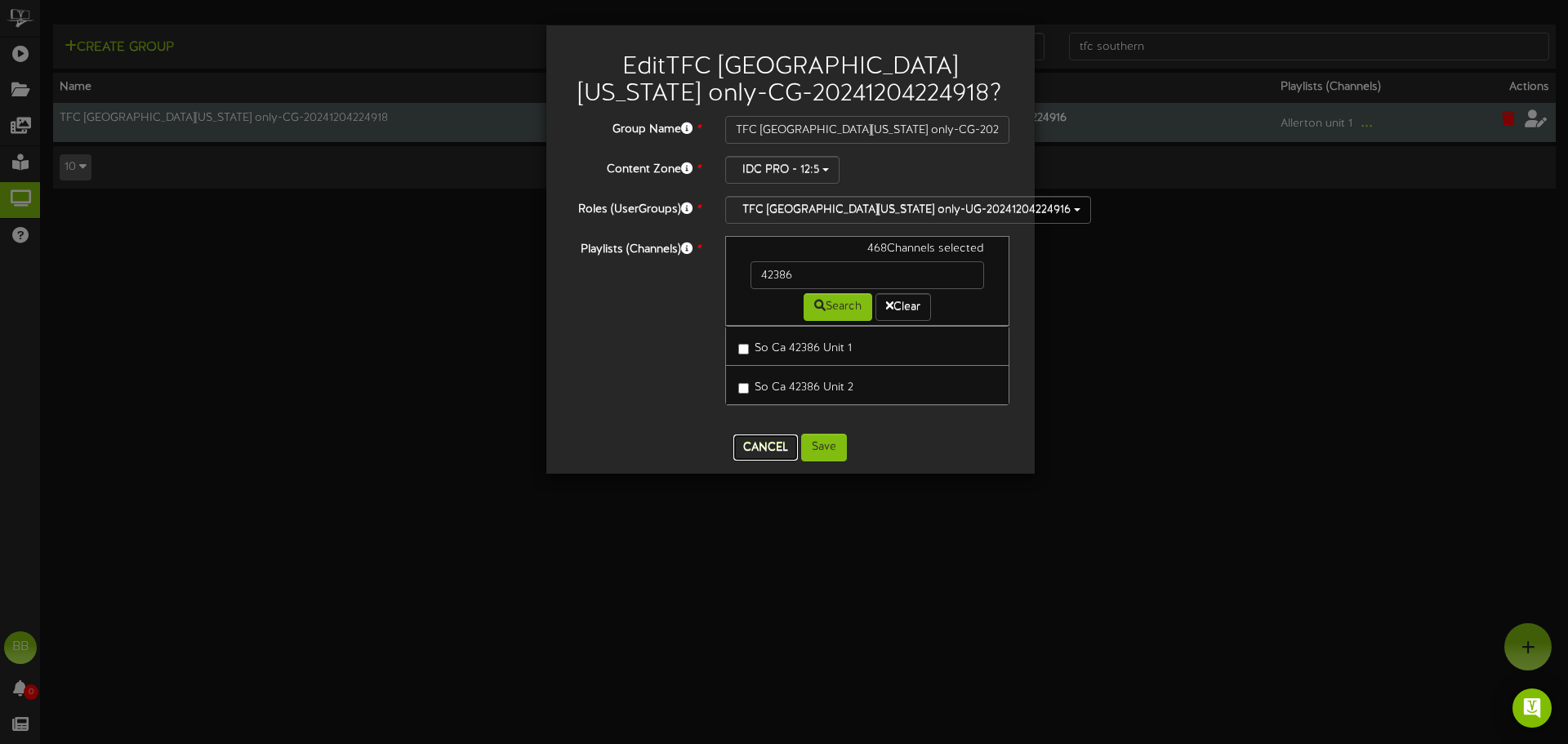
click at [766, 454] on button "Cancel" at bounding box center [766, 448] width 65 height 26
